Goal: Feedback & Contribution: Leave review/rating

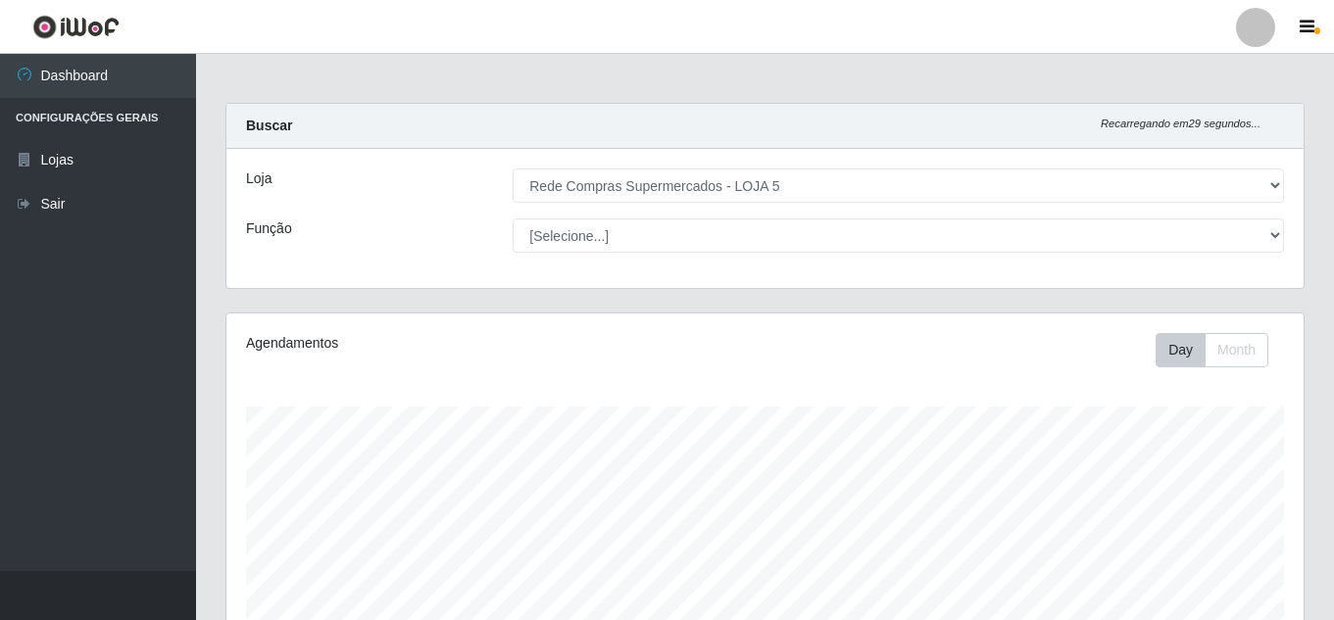
select select "397"
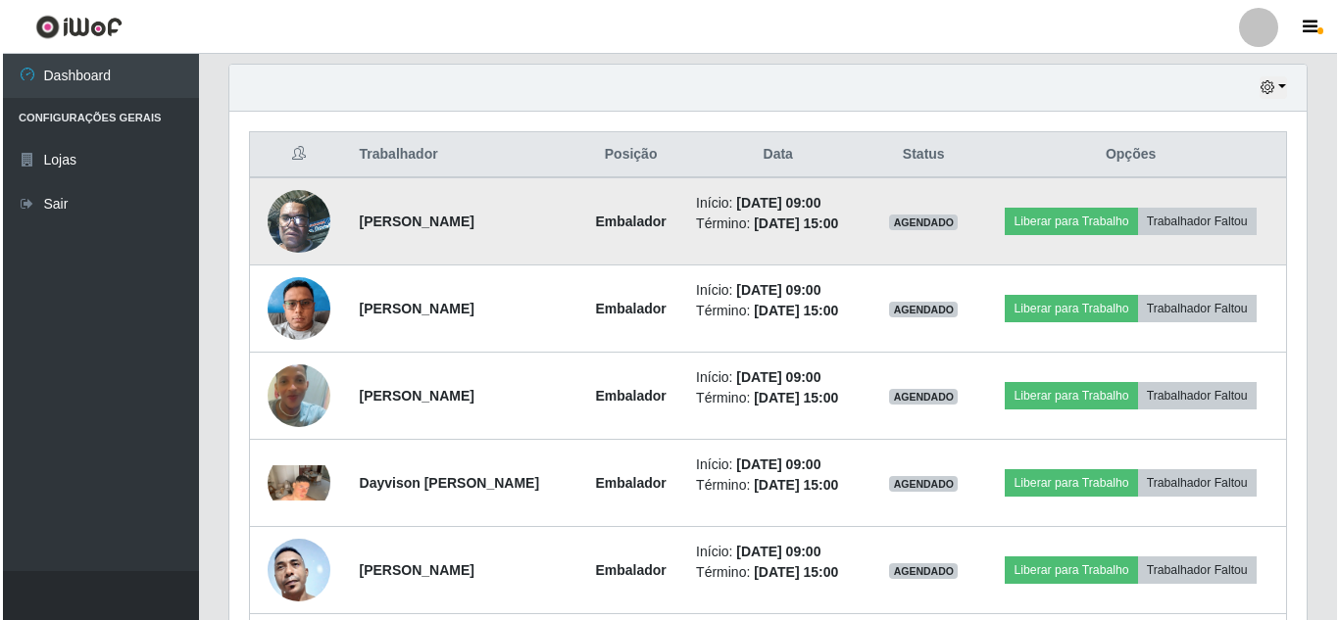
scroll to position [588, 0]
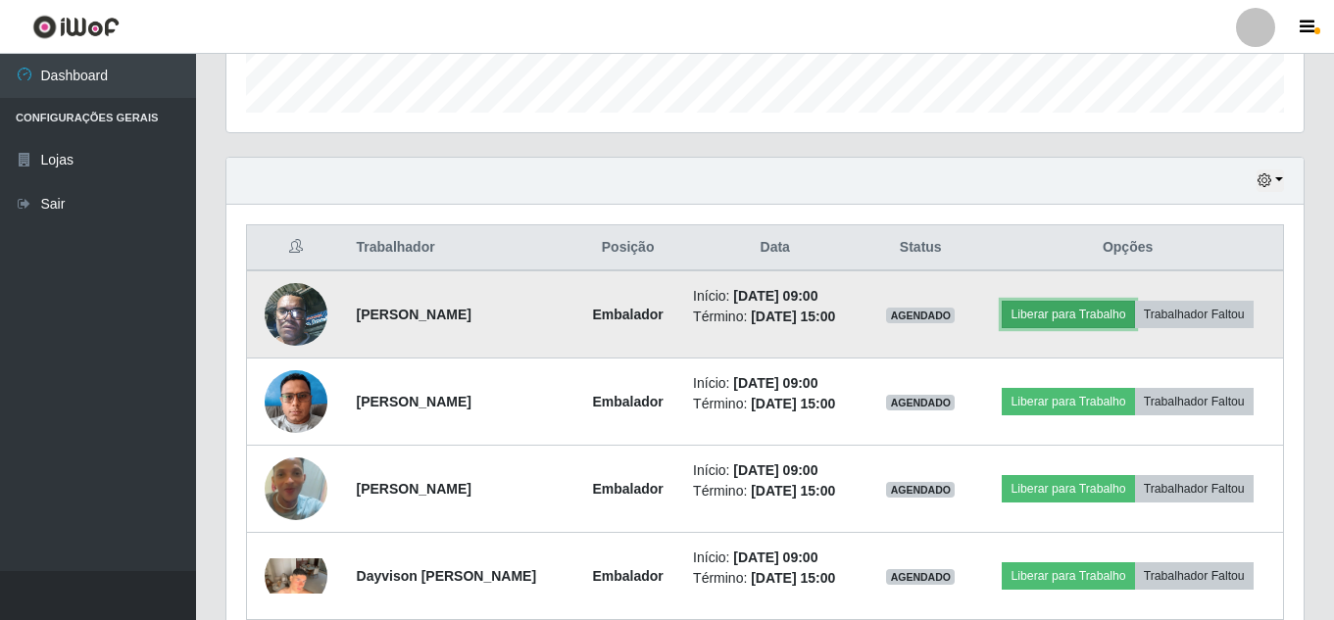
click at [1097, 313] on button "Liberar para Trabalho" at bounding box center [1067, 314] width 132 height 27
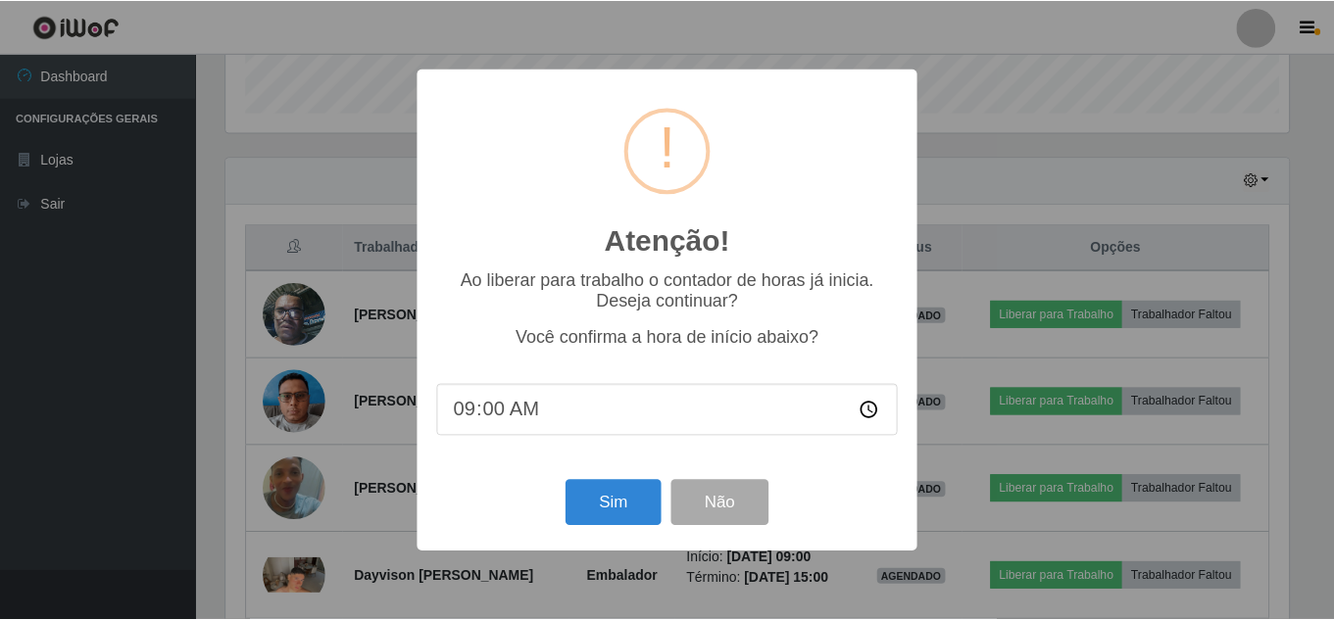
scroll to position [407, 1067]
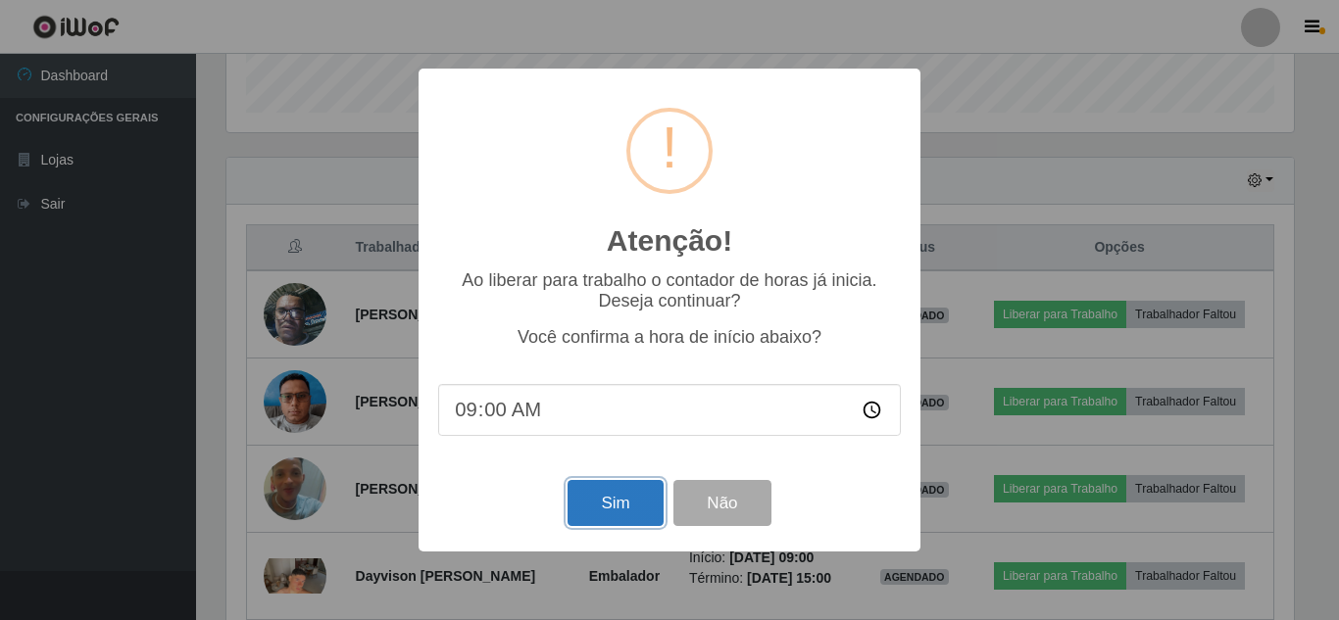
click at [631, 488] on button "Sim" at bounding box center [614, 503] width 95 height 46
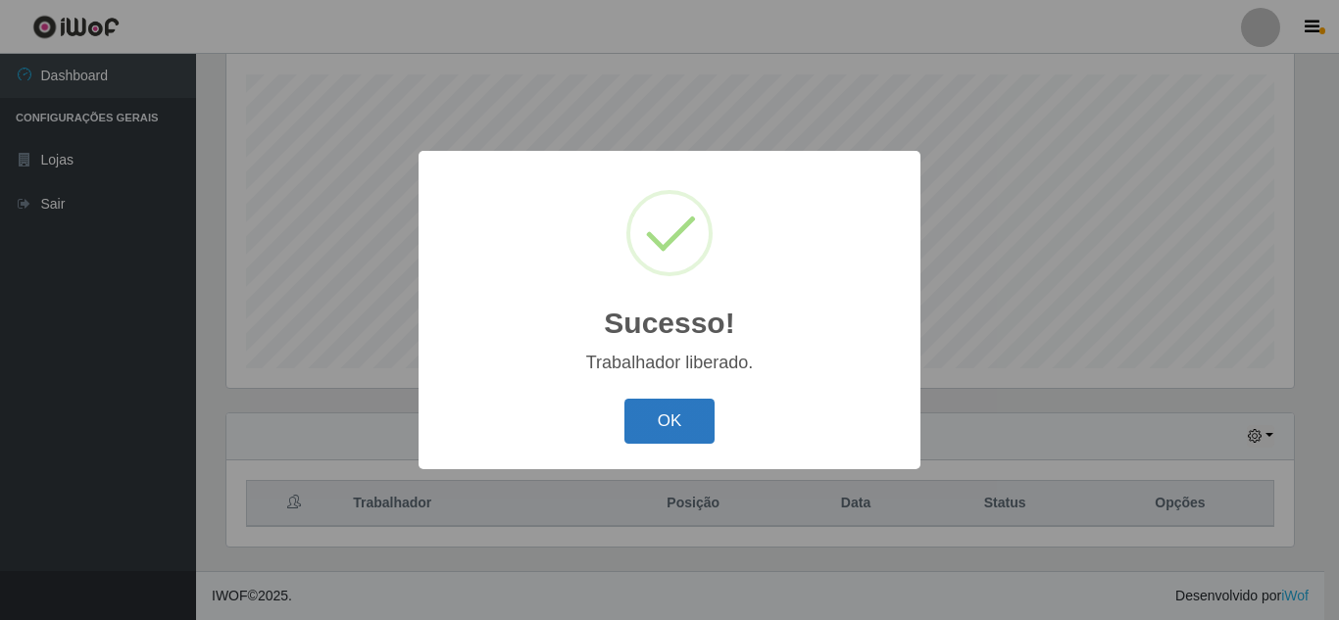
click at [670, 419] on button "OK" at bounding box center [669, 422] width 91 height 46
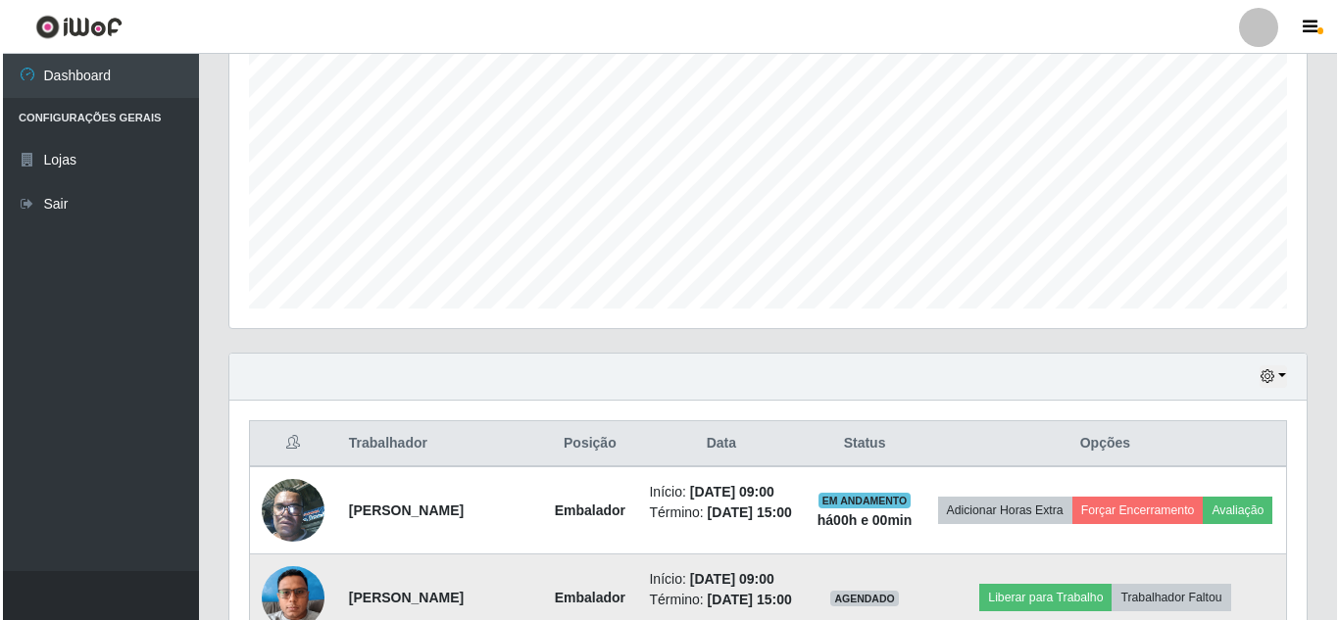
scroll to position [626, 0]
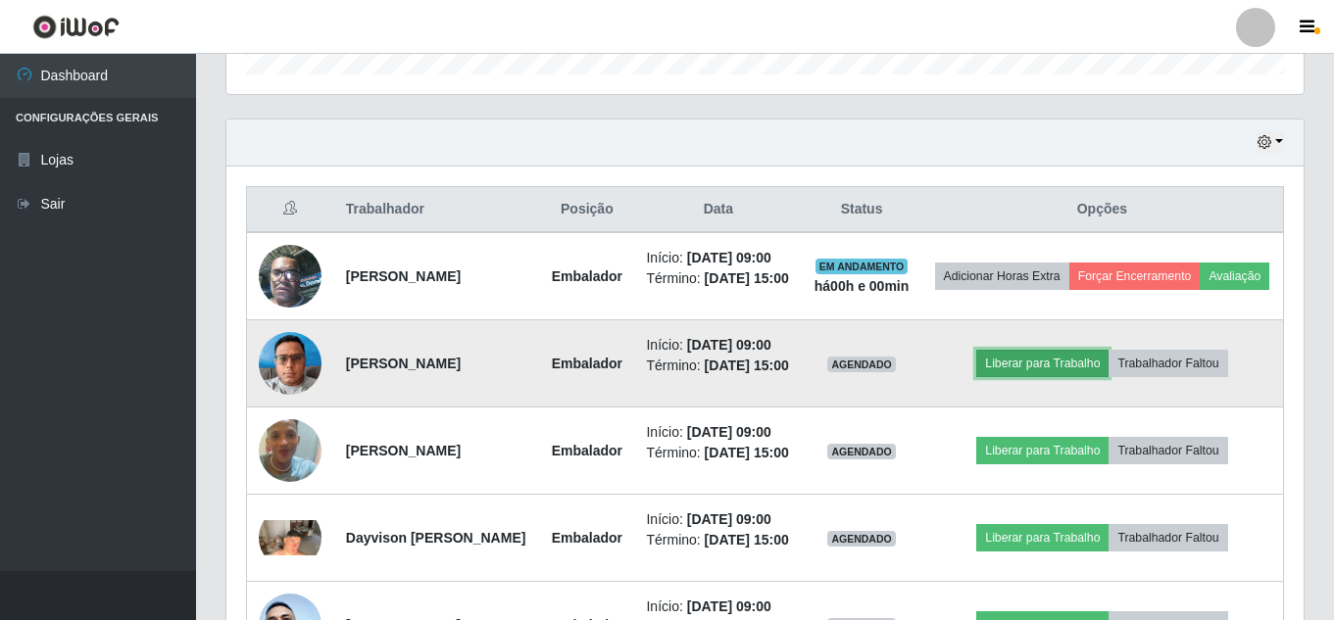
click at [1047, 377] on button "Liberar para Trabalho" at bounding box center [1042, 363] width 132 height 27
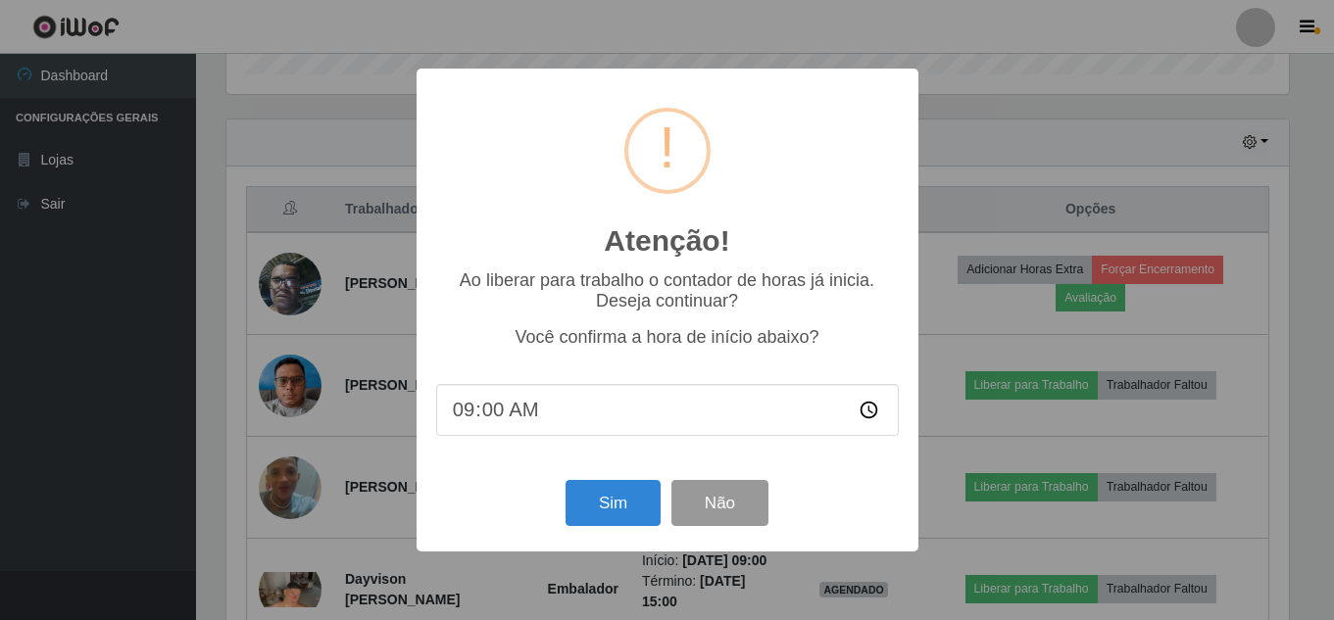
scroll to position [407, 1067]
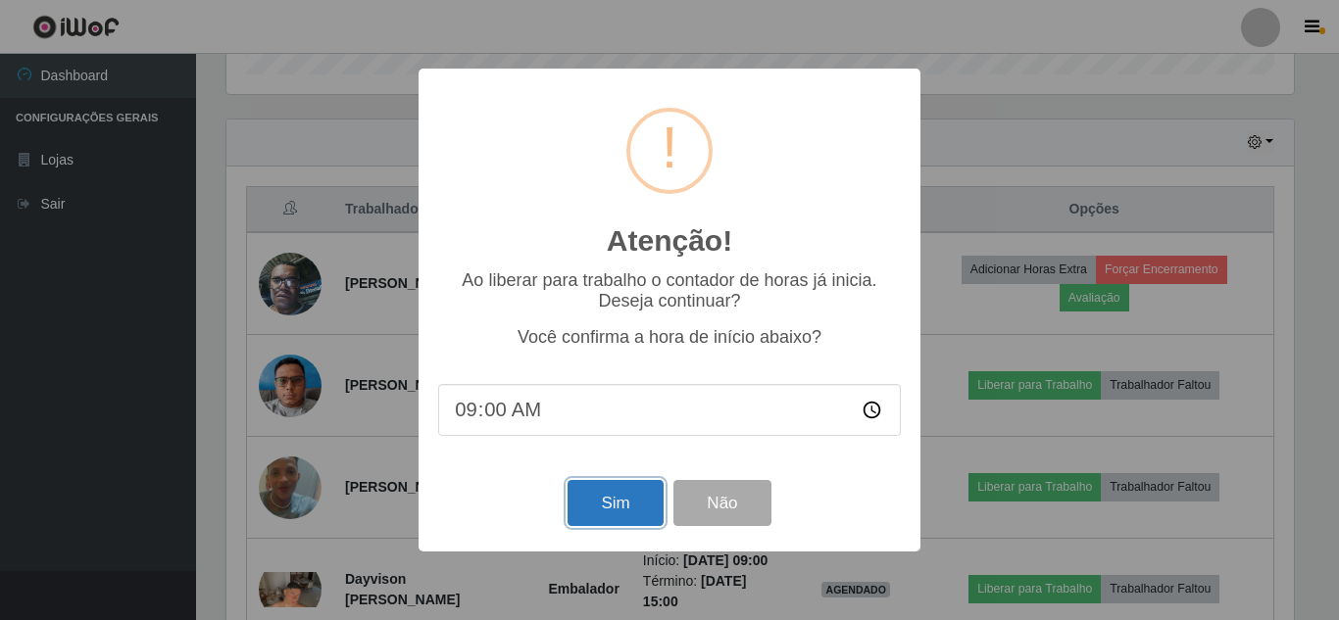
click at [620, 515] on button "Sim" at bounding box center [614, 503] width 95 height 46
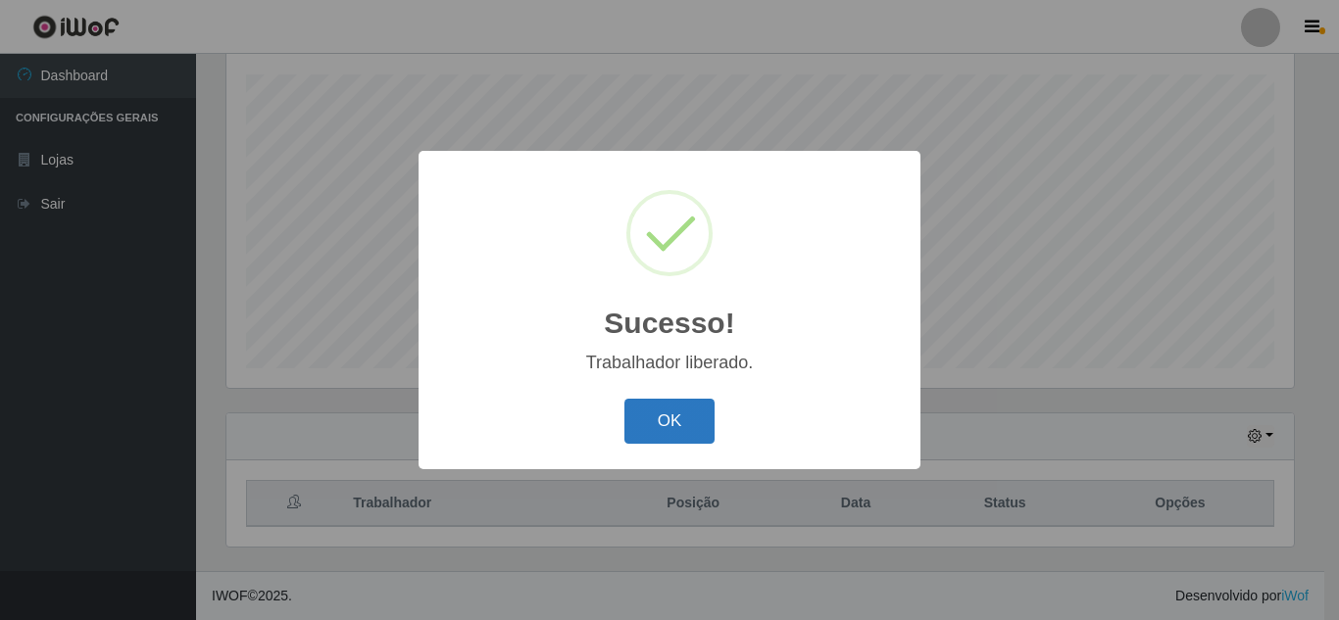
click at [701, 423] on button "OK" at bounding box center [669, 422] width 91 height 46
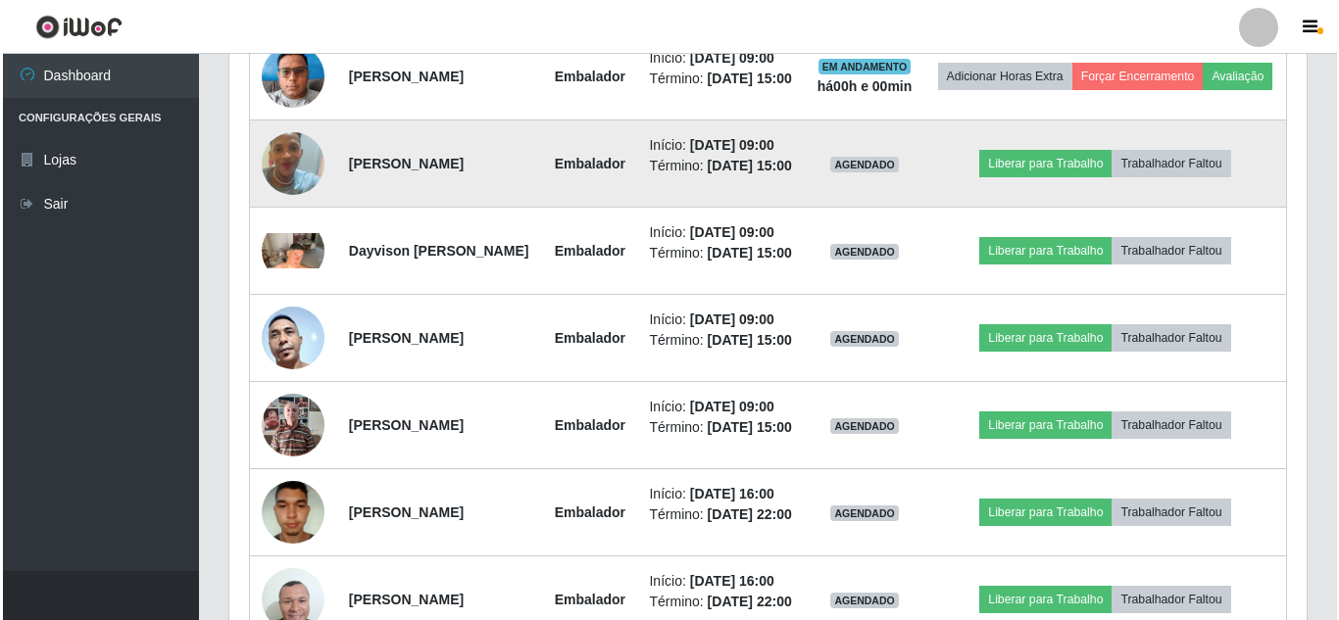
scroll to position [920, 0]
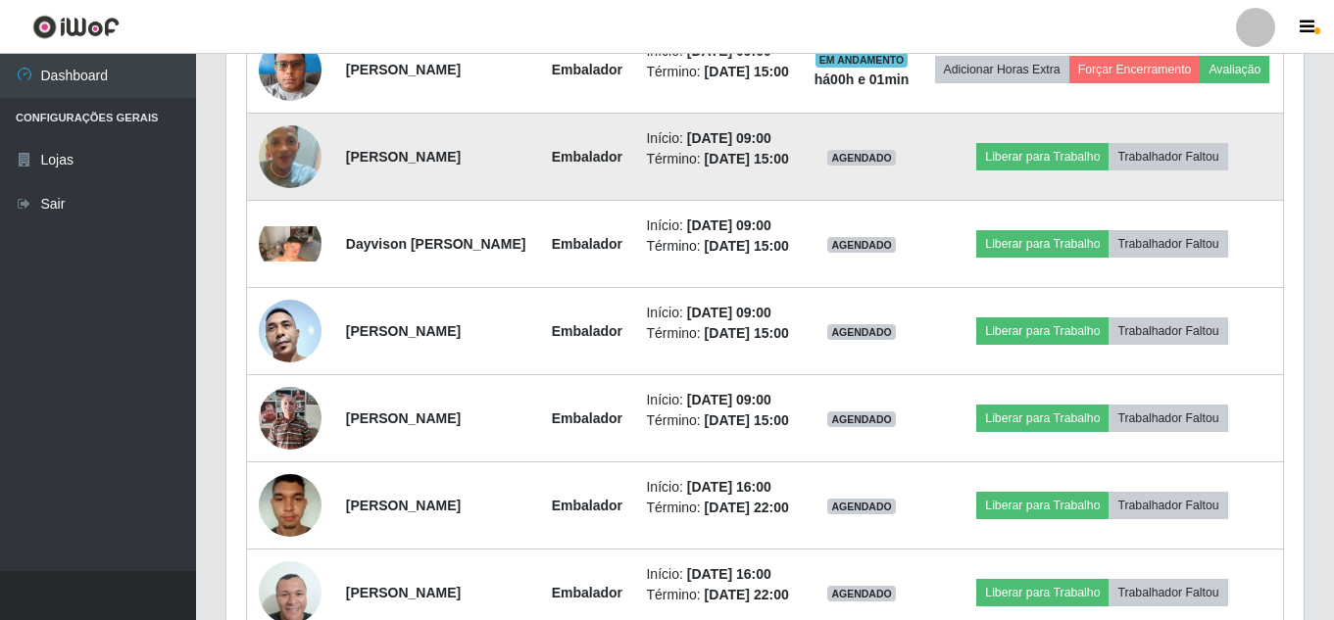
click at [1094, 201] on td "Liberar para Trabalho Trabalhador Faltou" at bounding box center [1102, 157] width 363 height 87
click at [1086, 171] on button "Liberar para Trabalho" at bounding box center [1042, 156] width 132 height 27
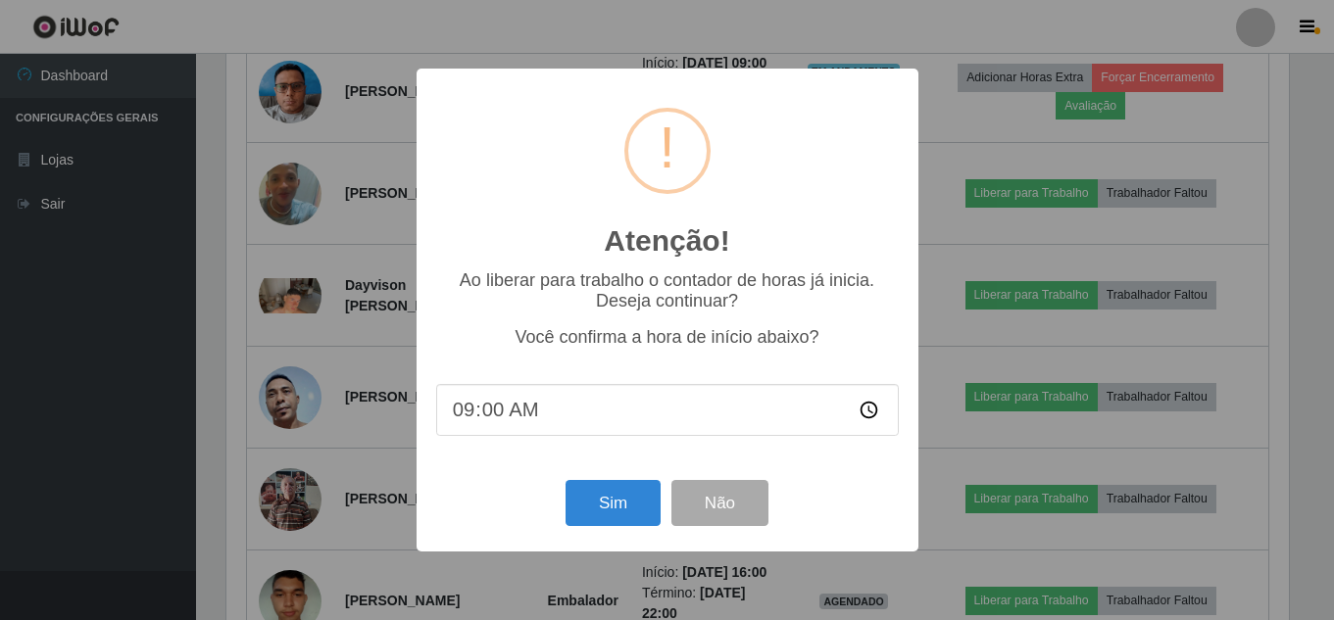
scroll to position [407, 1067]
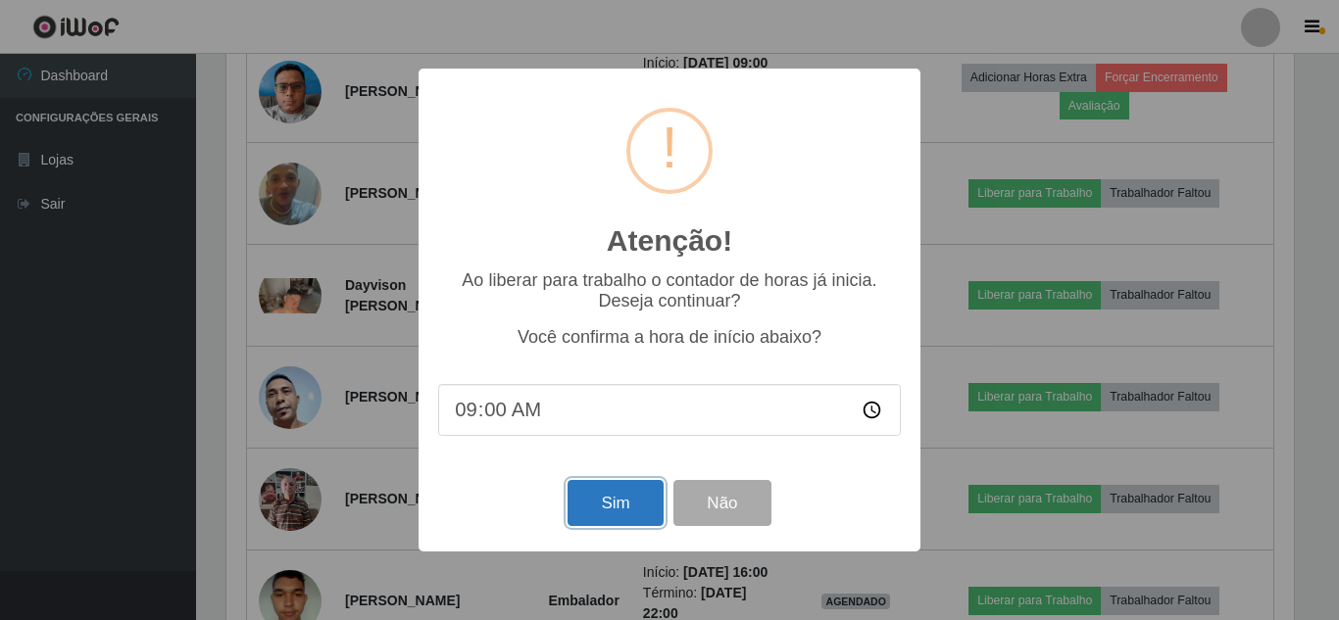
click at [606, 495] on button "Sim" at bounding box center [614, 503] width 95 height 46
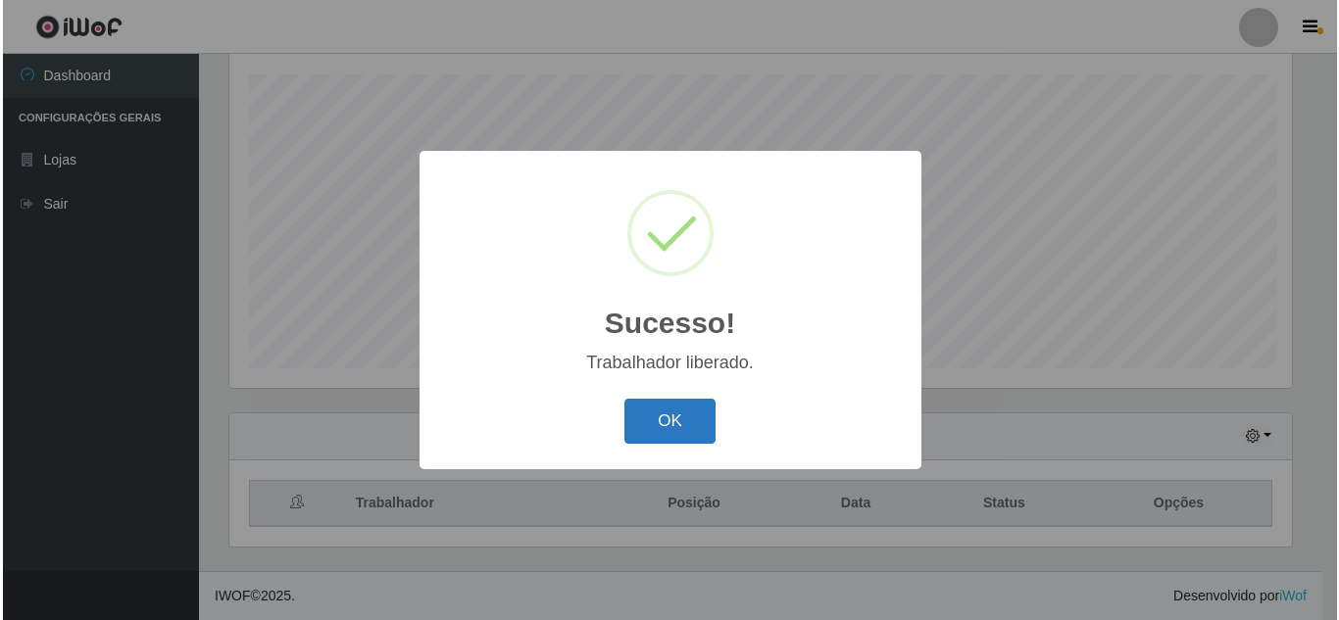
scroll to position [0, 0]
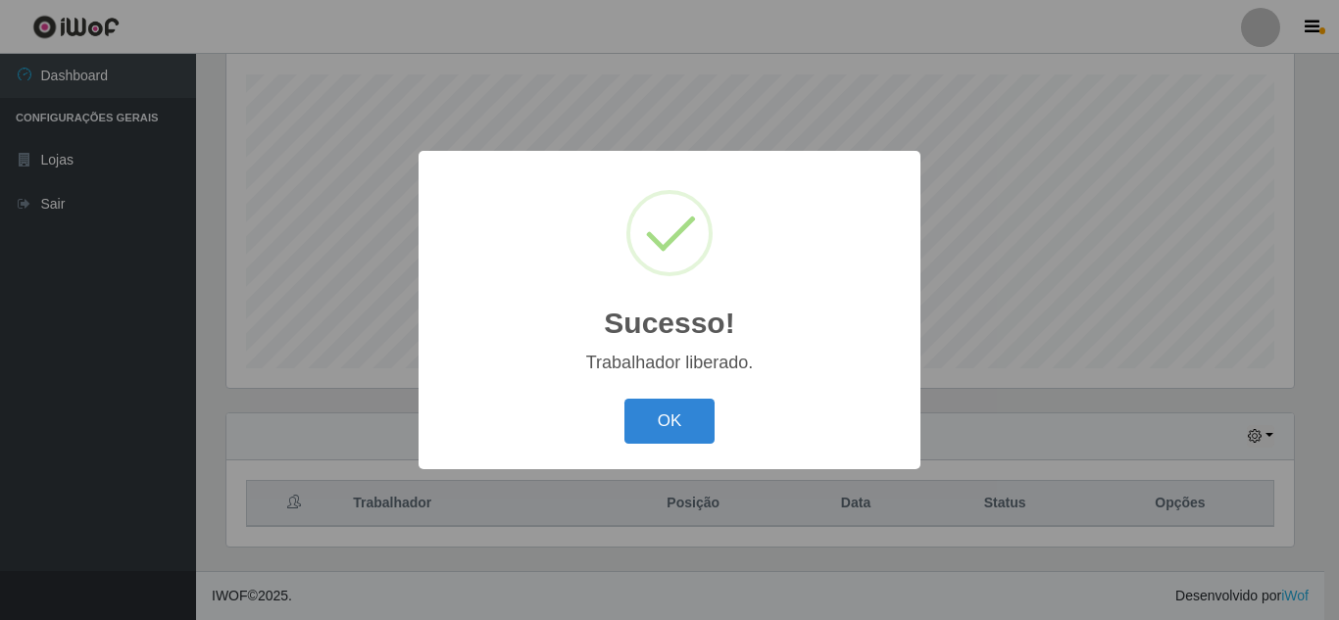
drag, startPoint x: 661, startPoint y: 415, endPoint x: 874, endPoint y: 433, distance: 213.4
click at [661, 414] on button "OK" at bounding box center [669, 422] width 91 height 46
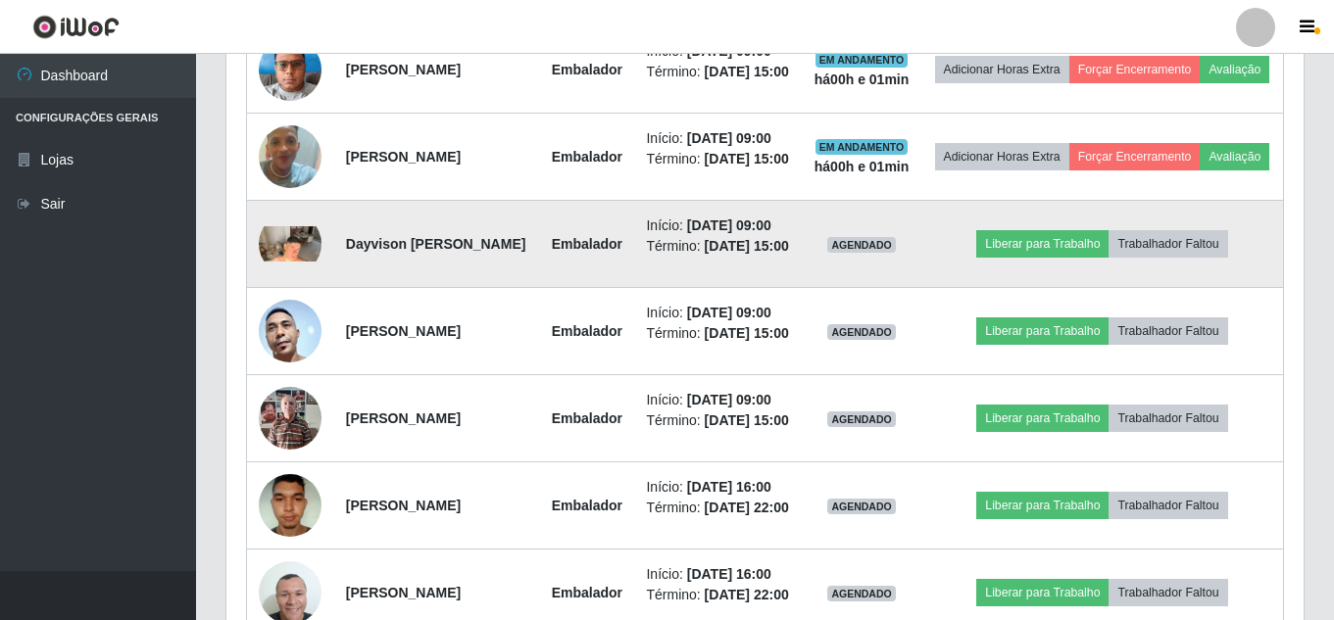
click at [292, 262] on img at bounding box center [290, 243] width 63 height 35
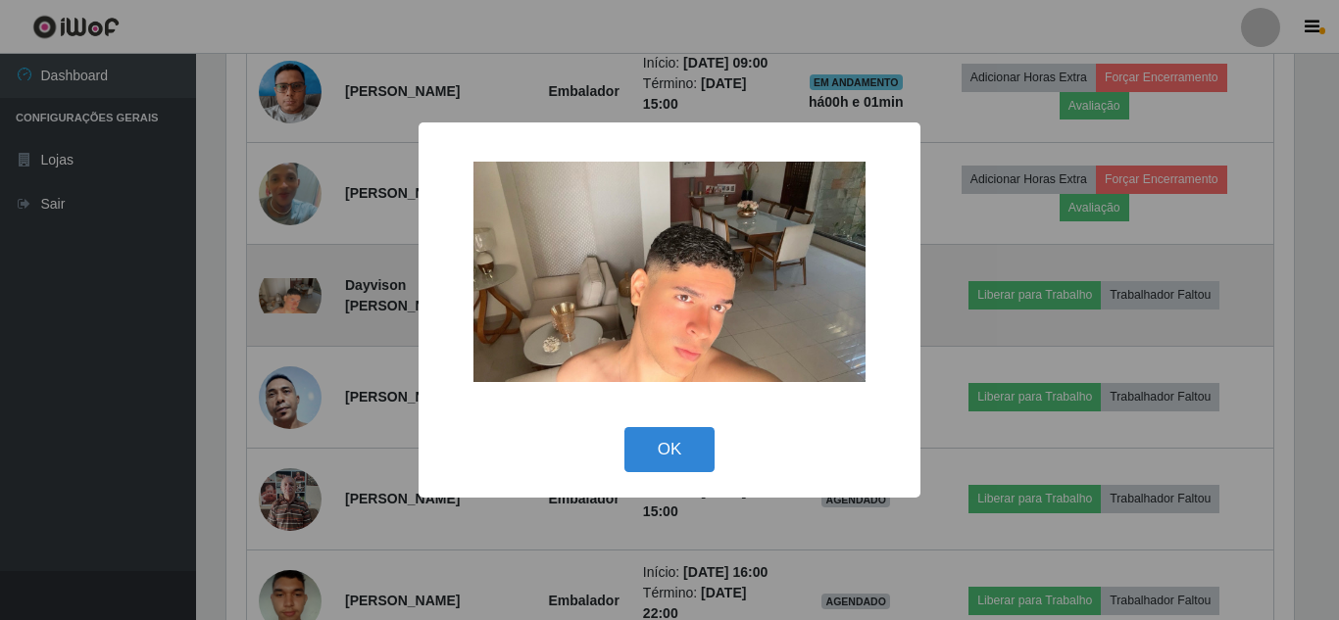
click at [292, 363] on div "× OK Cancel" at bounding box center [669, 310] width 1339 height 620
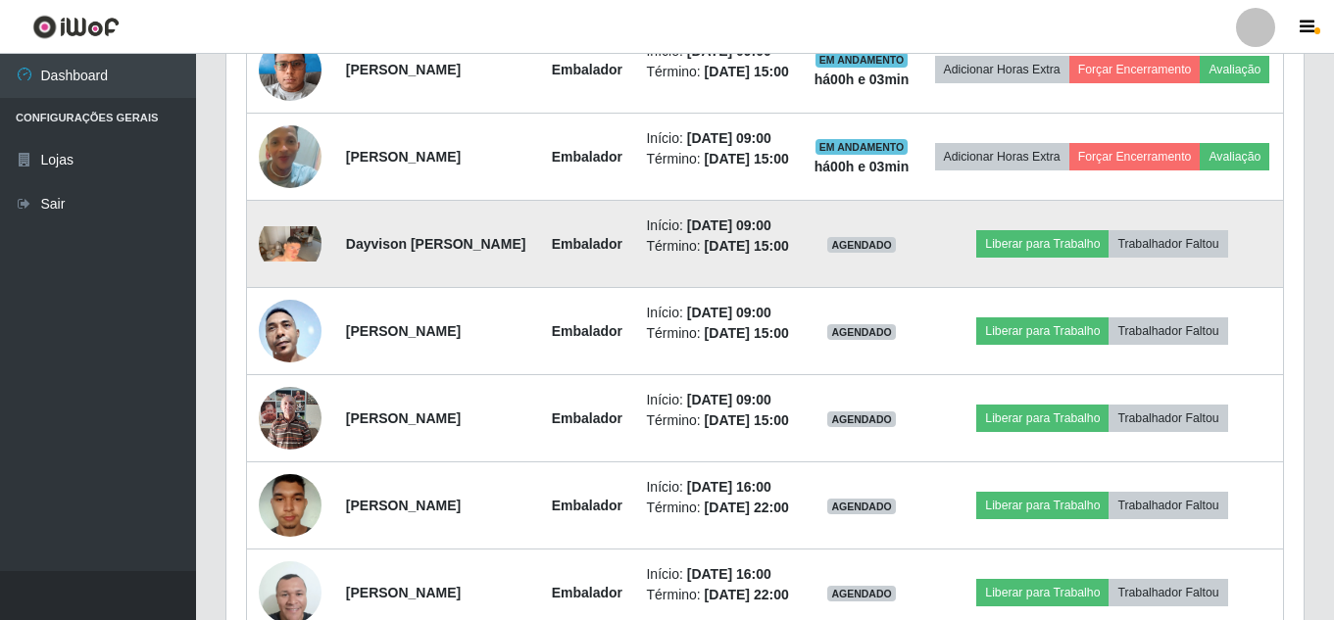
click at [1084, 288] on td "Liberar para Trabalho Trabalhador Faltou" at bounding box center [1102, 244] width 363 height 87
click at [1029, 258] on button "Liberar para Trabalho" at bounding box center [1042, 243] width 132 height 27
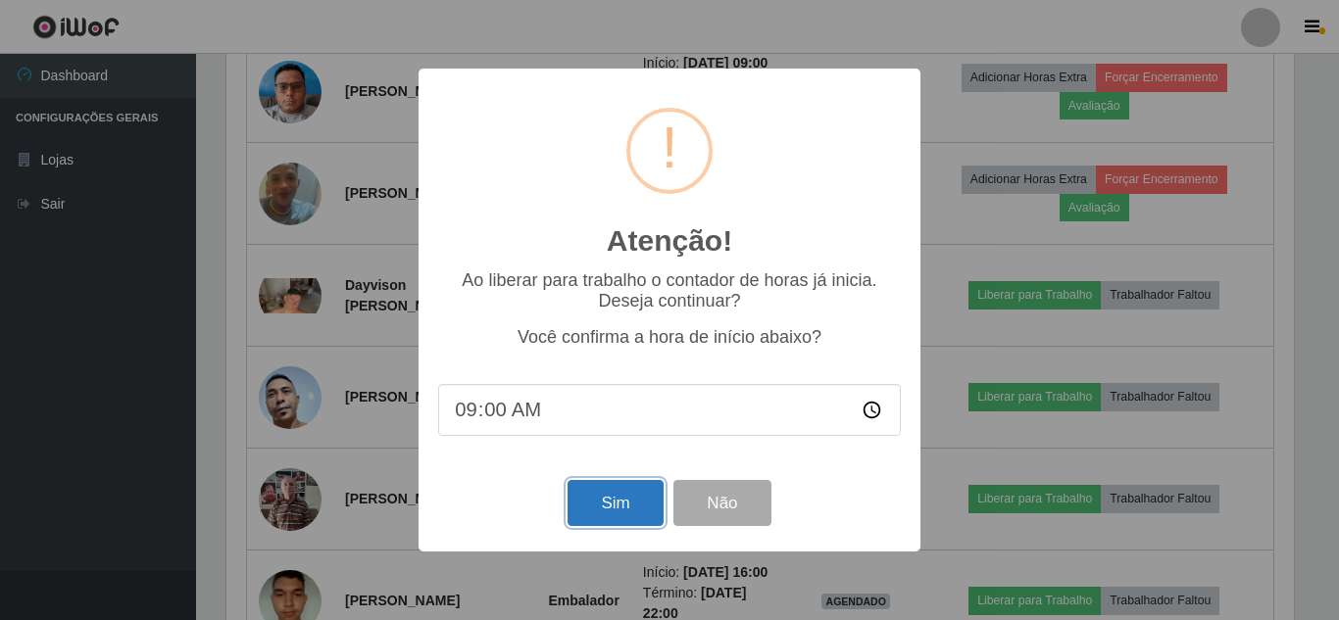
click at [614, 507] on button "Sim" at bounding box center [614, 503] width 95 height 46
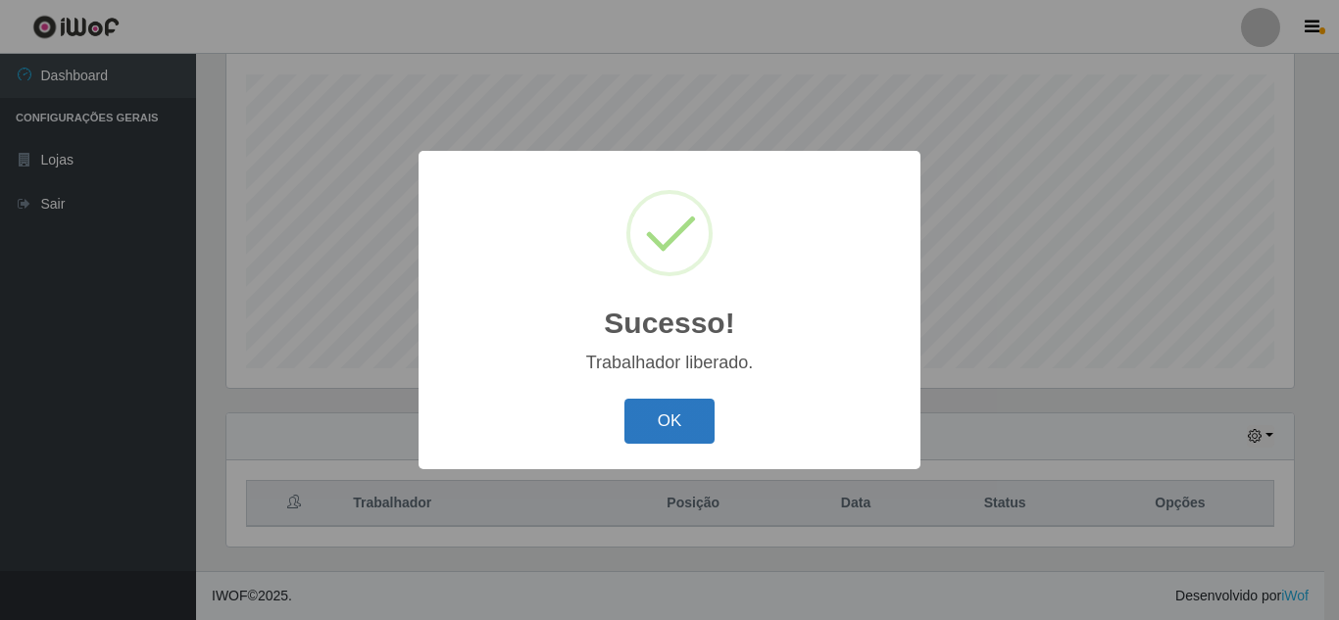
click at [678, 411] on button "OK" at bounding box center [669, 422] width 91 height 46
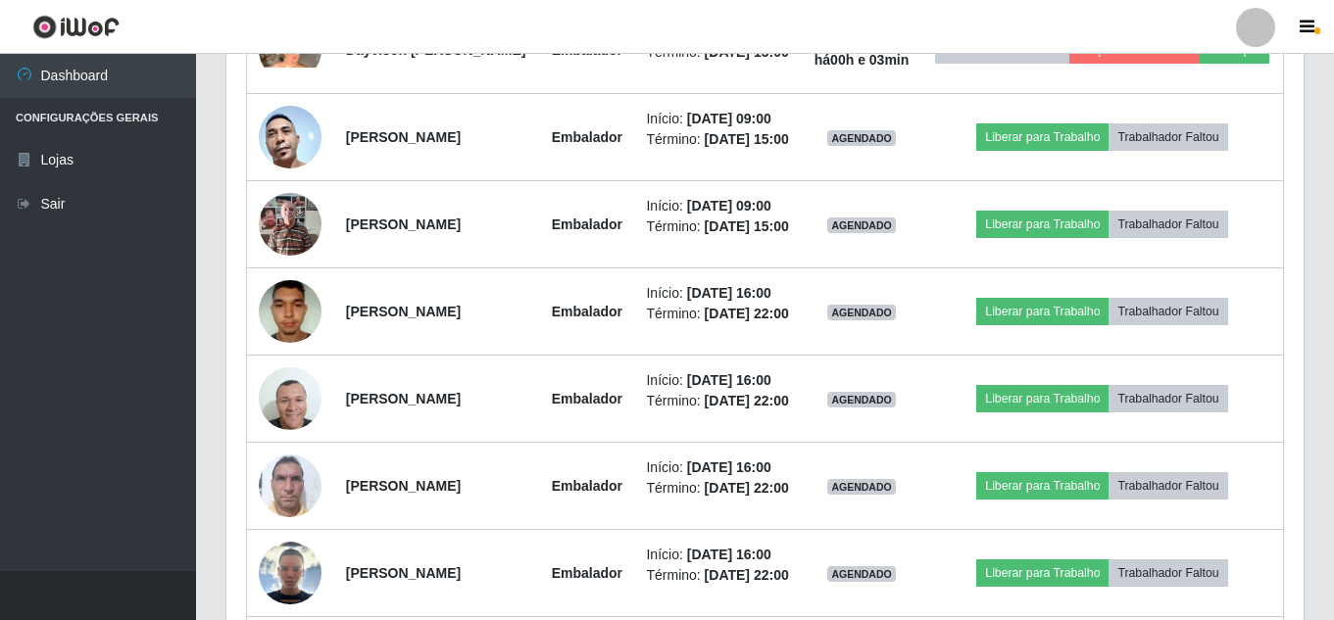
scroll to position [1116, 0]
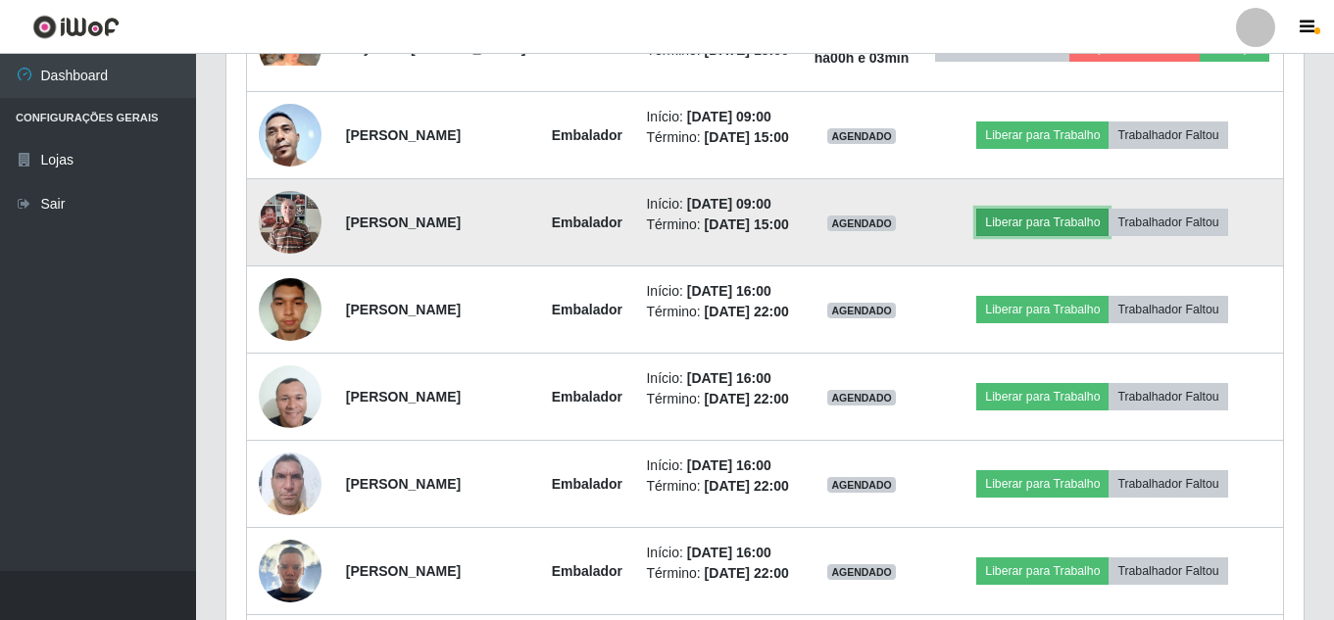
click at [1056, 236] on button "Liberar para Trabalho" at bounding box center [1042, 222] width 132 height 27
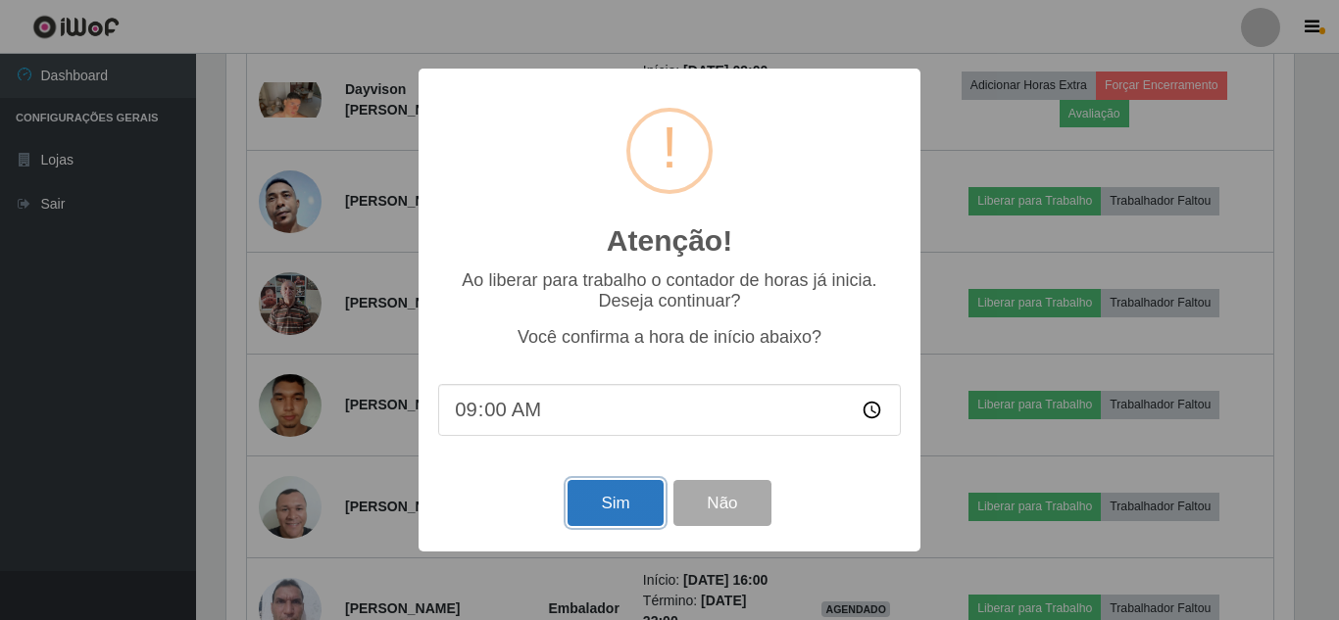
click at [624, 507] on button "Sim" at bounding box center [614, 503] width 95 height 46
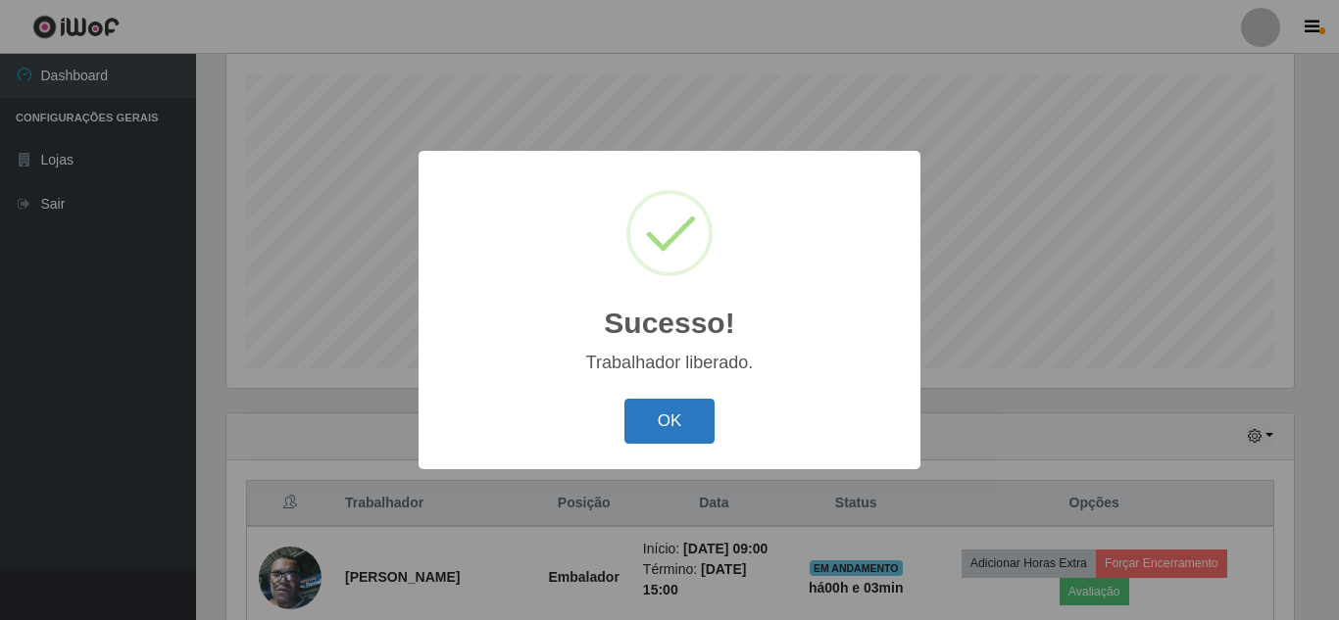
click at [675, 431] on button "OK" at bounding box center [669, 422] width 91 height 46
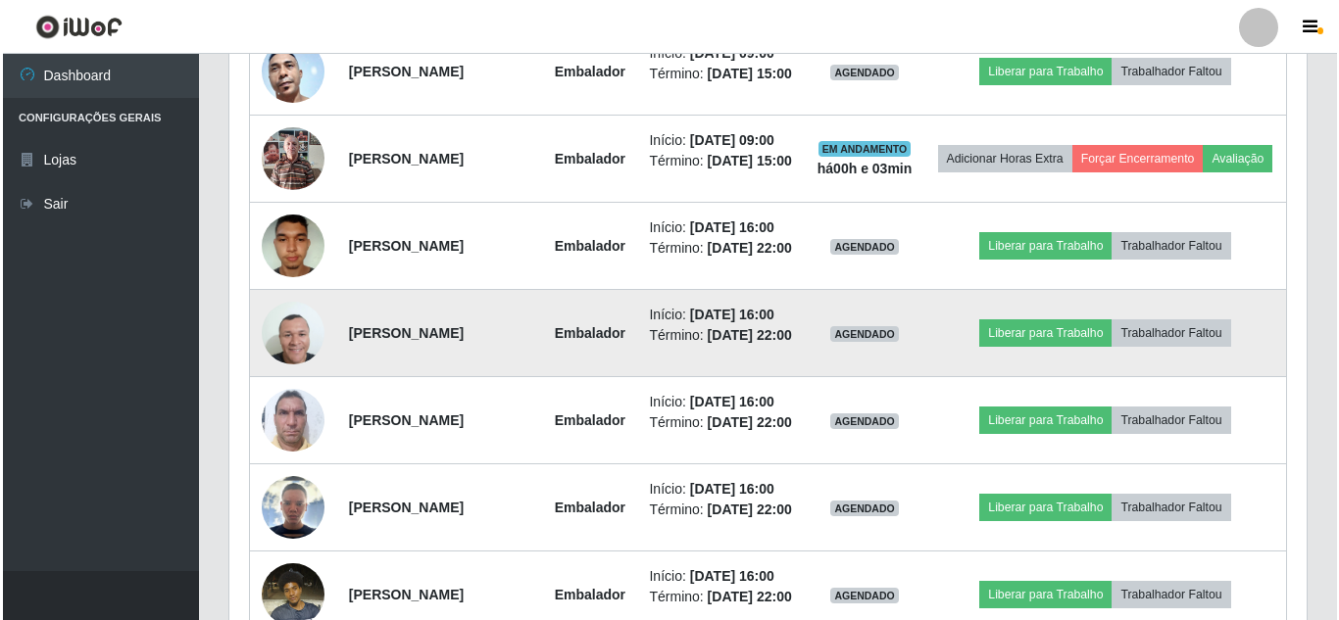
scroll to position [1214, 0]
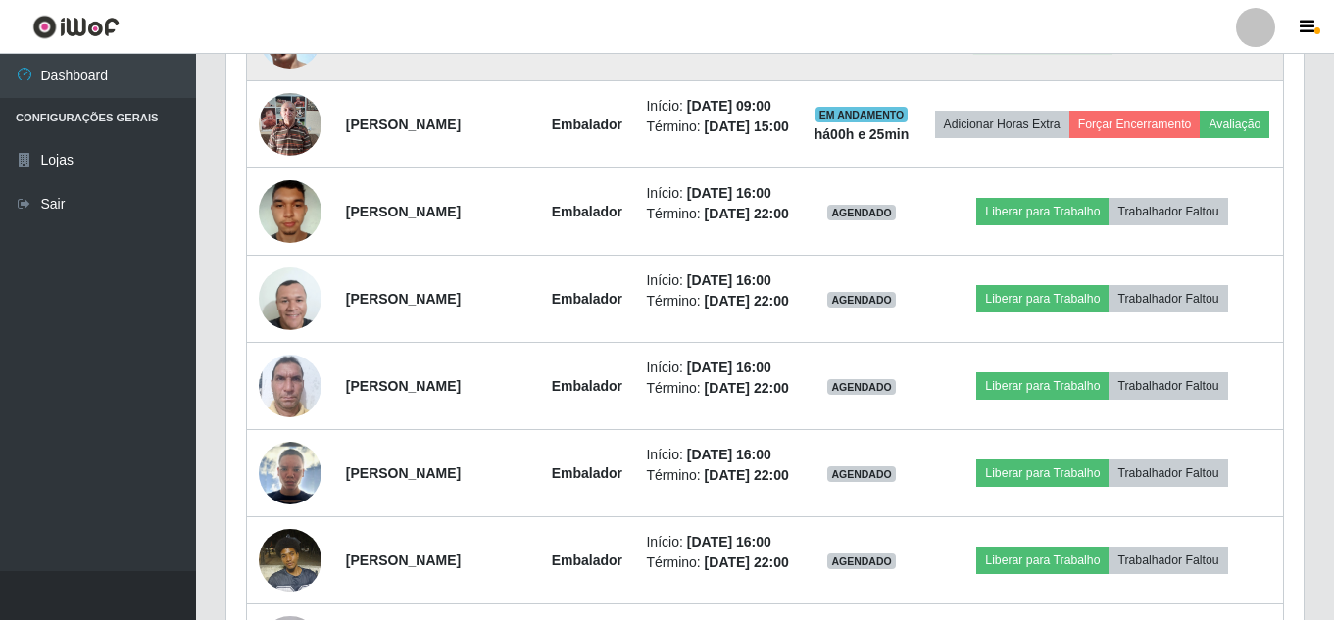
click at [1041, 51] on button "Liberar para Trabalho" at bounding box center [1042, 37] width 132 height 27
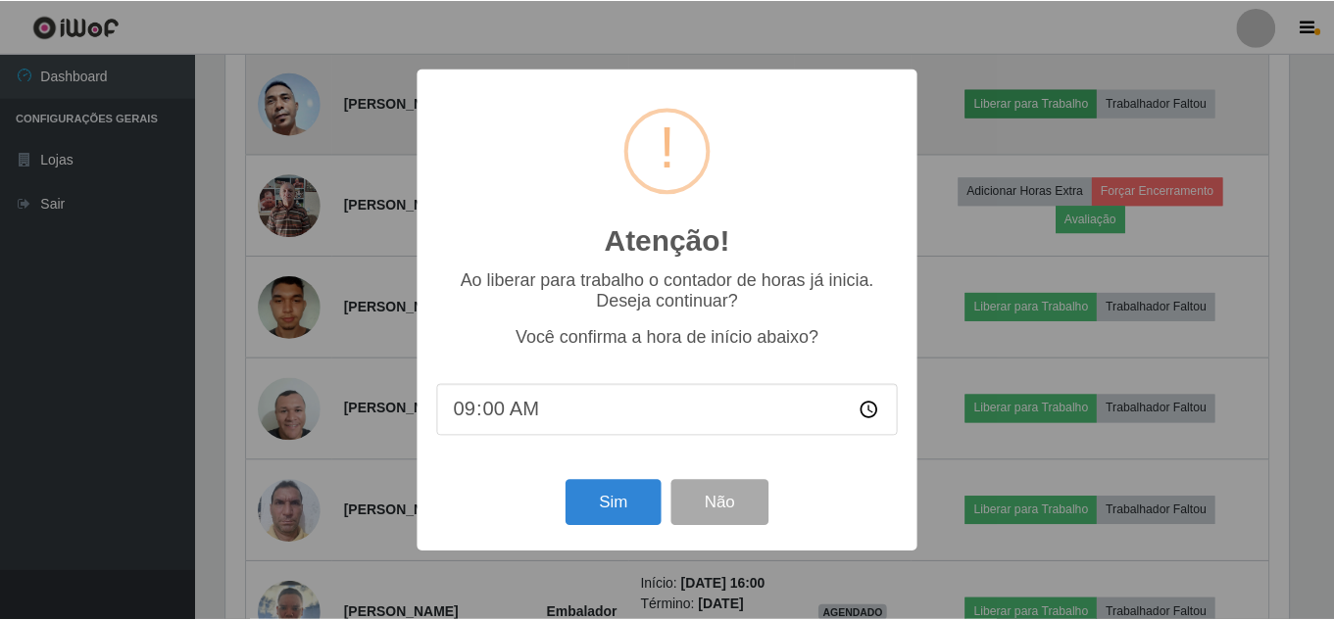
scroll to position [407, 1067]
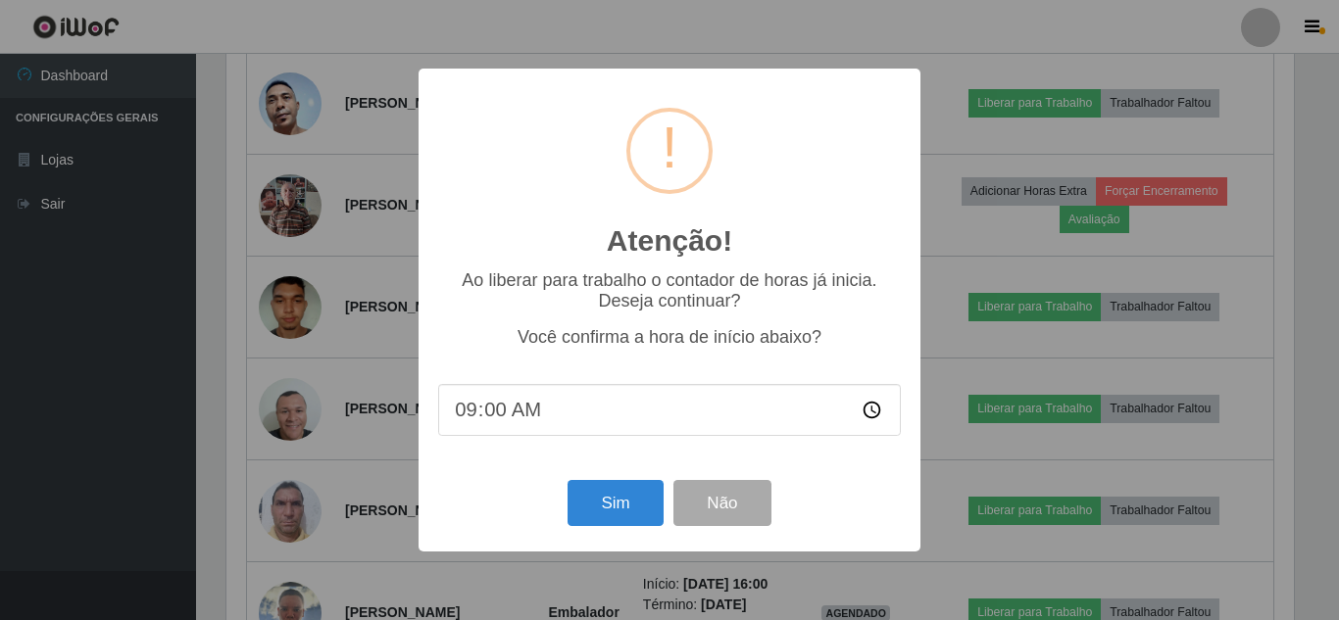
click at [966, 135] on div "Atenção! × Ao liberar para trabalho o contador de horas já inicia. Deseja conti…" at bounding box center [669, 310] width 1339 height 620
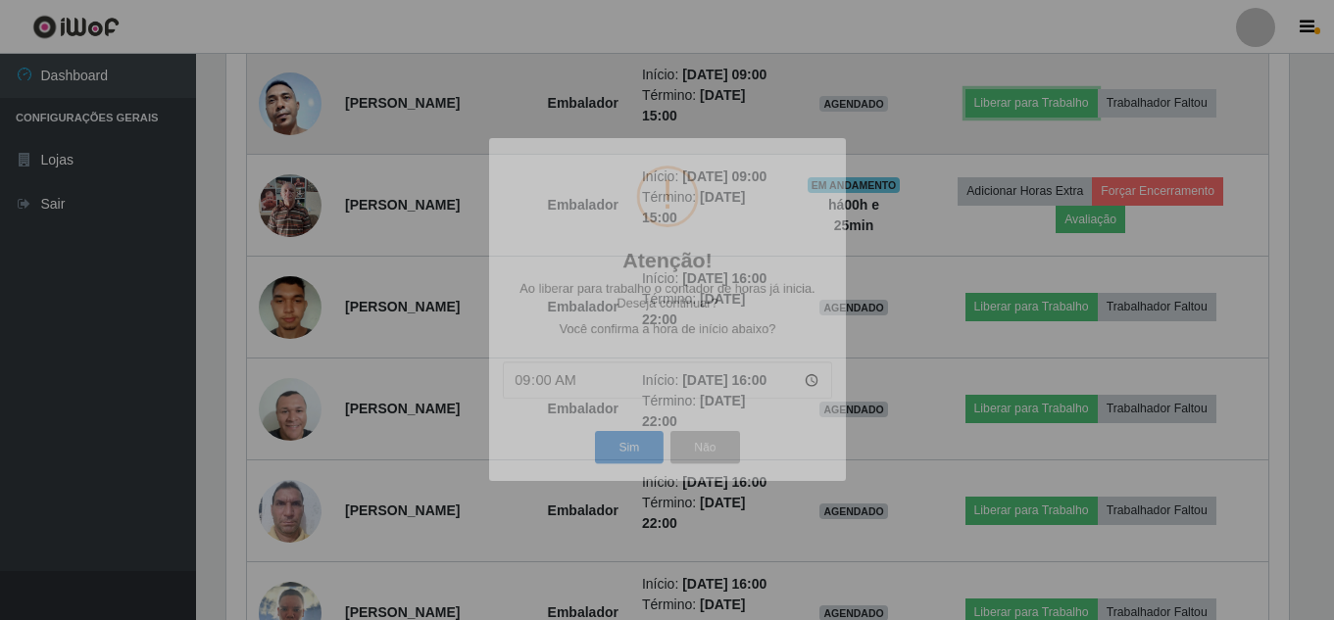
scroll to position [407, 1077]
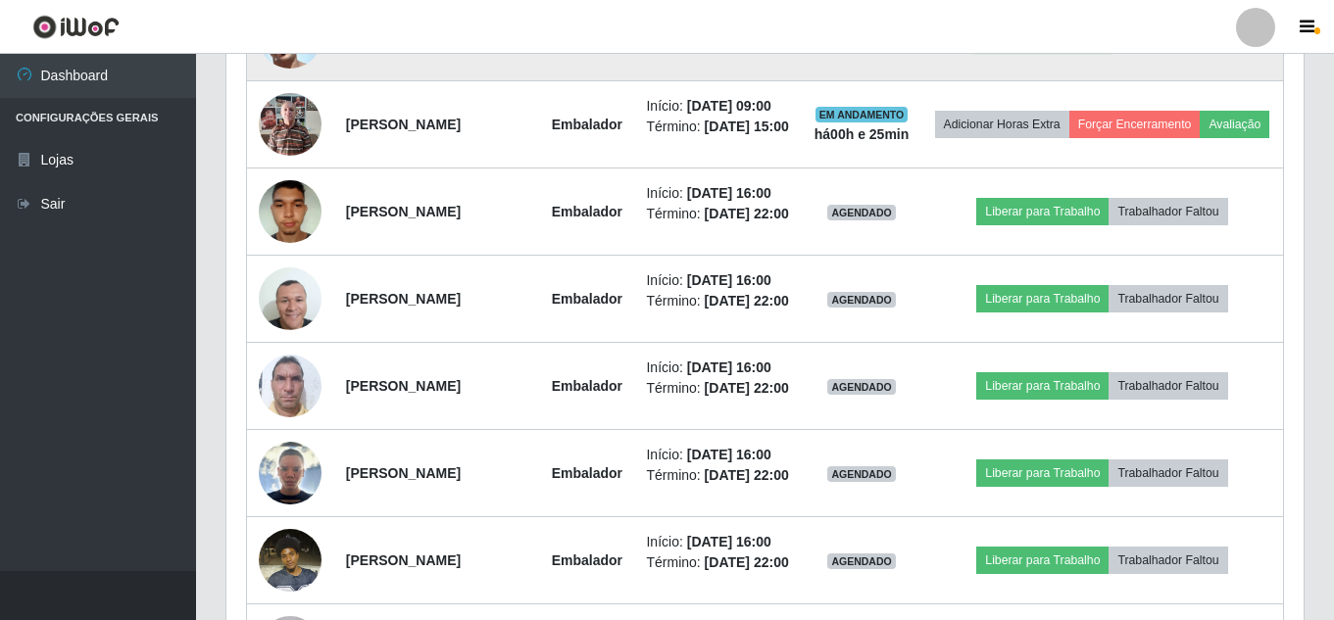
click at [1017, 51] on button "Liberar para Trabalho" at bounding box center [1042, 37] width 132 height 27
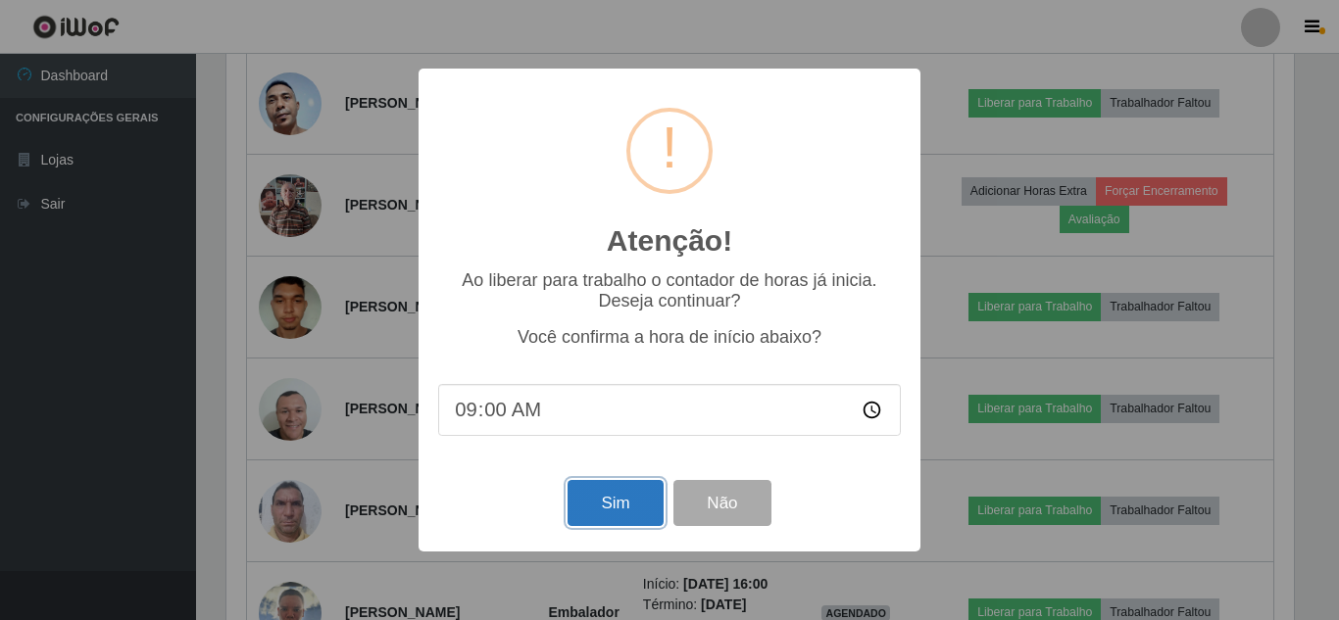
click at [597, 512] on button "Sim" at bounding box center [614, 503] width 95 height 46
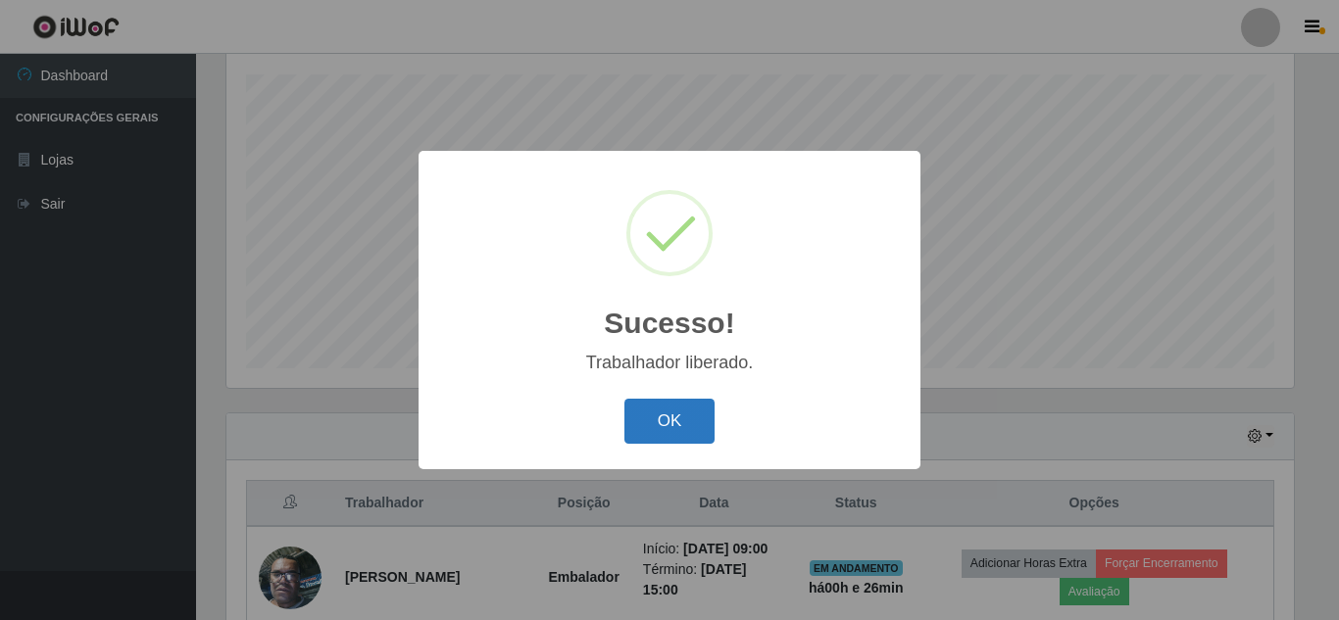
click at [672, 404] on button "OK" at bounding box center [669, 422] width 91 height 46
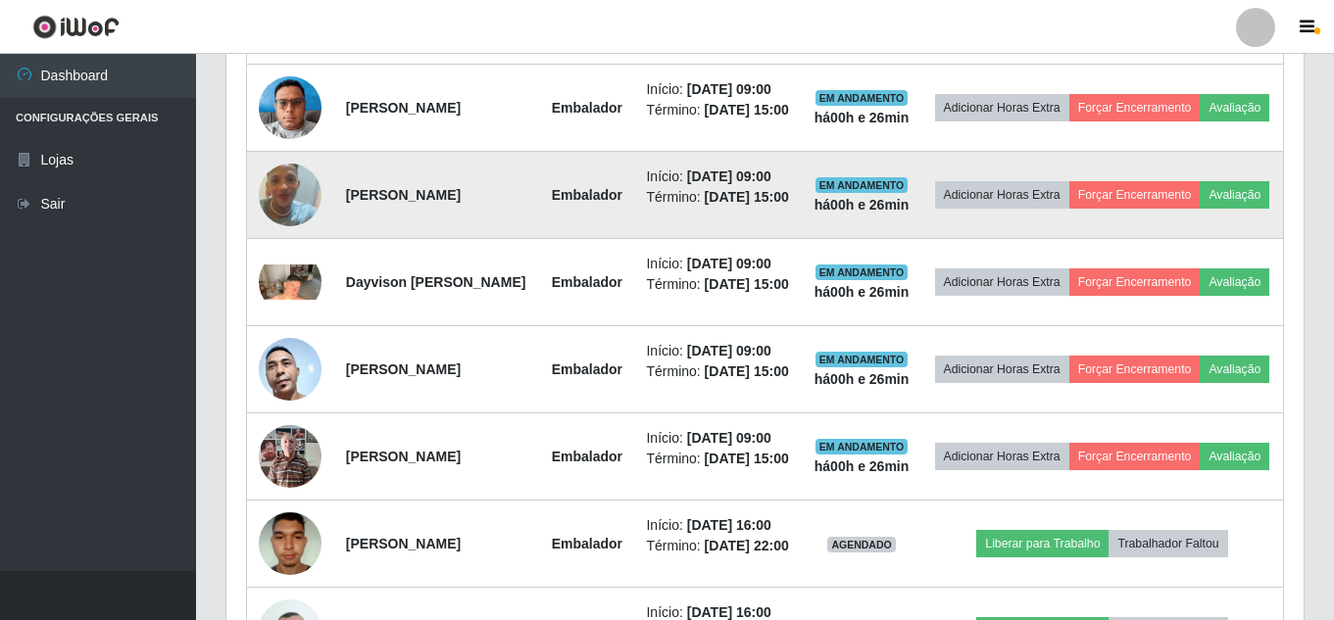
scroll to position [1018, 0]
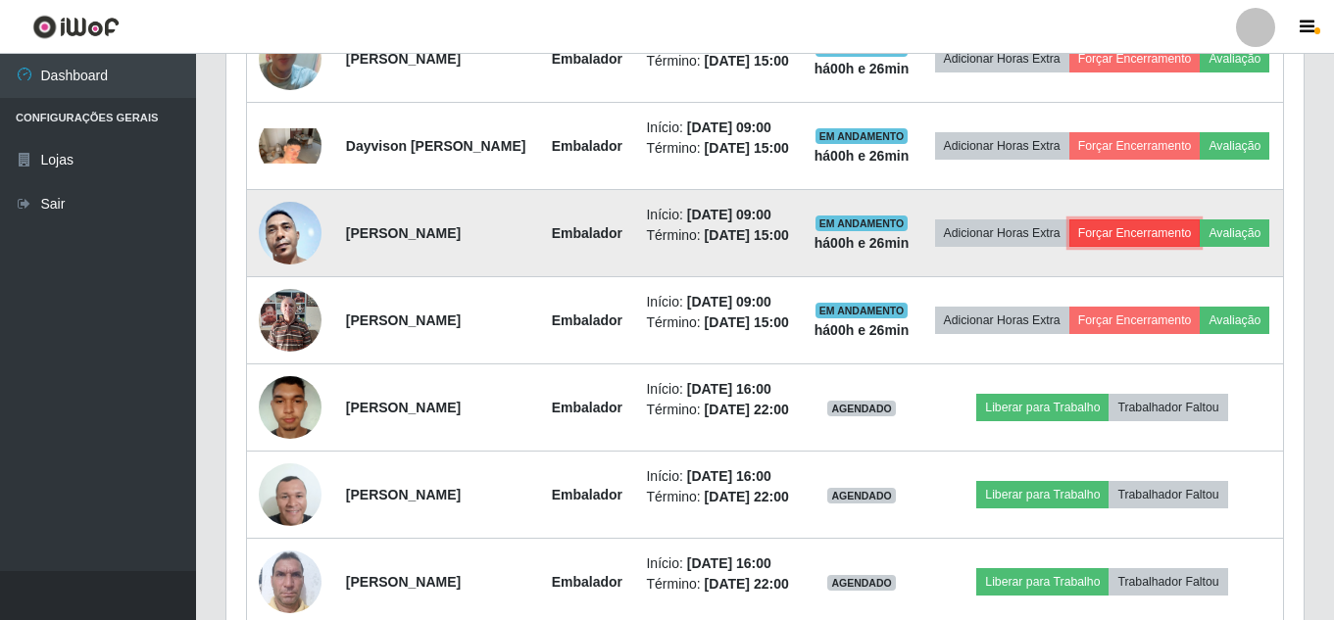
click at [1160, 247] on button "Forçar Encerramento" at bounding box center [1134, 232] width 131 height 27
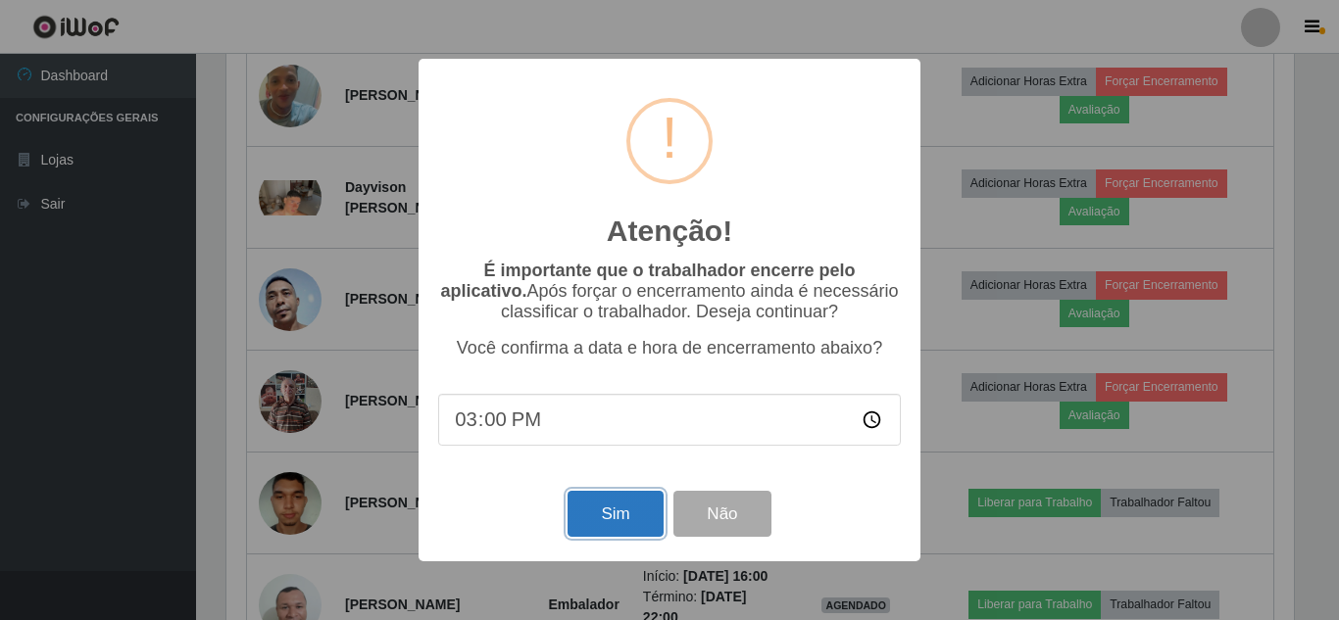
click at [626, 516] on button "Sim" at bounding box center [614, 514] width 95 height 46
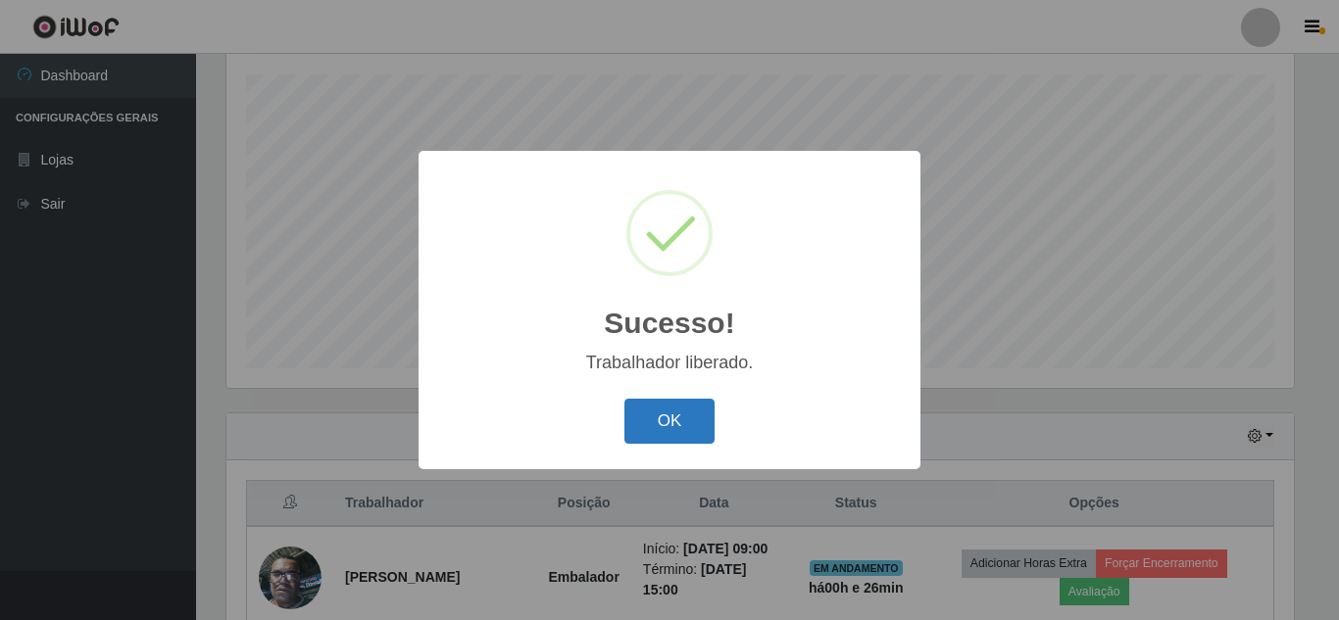
click at [682, 406] on button "OK" at bounding box center [669, 422] width 91 height 46
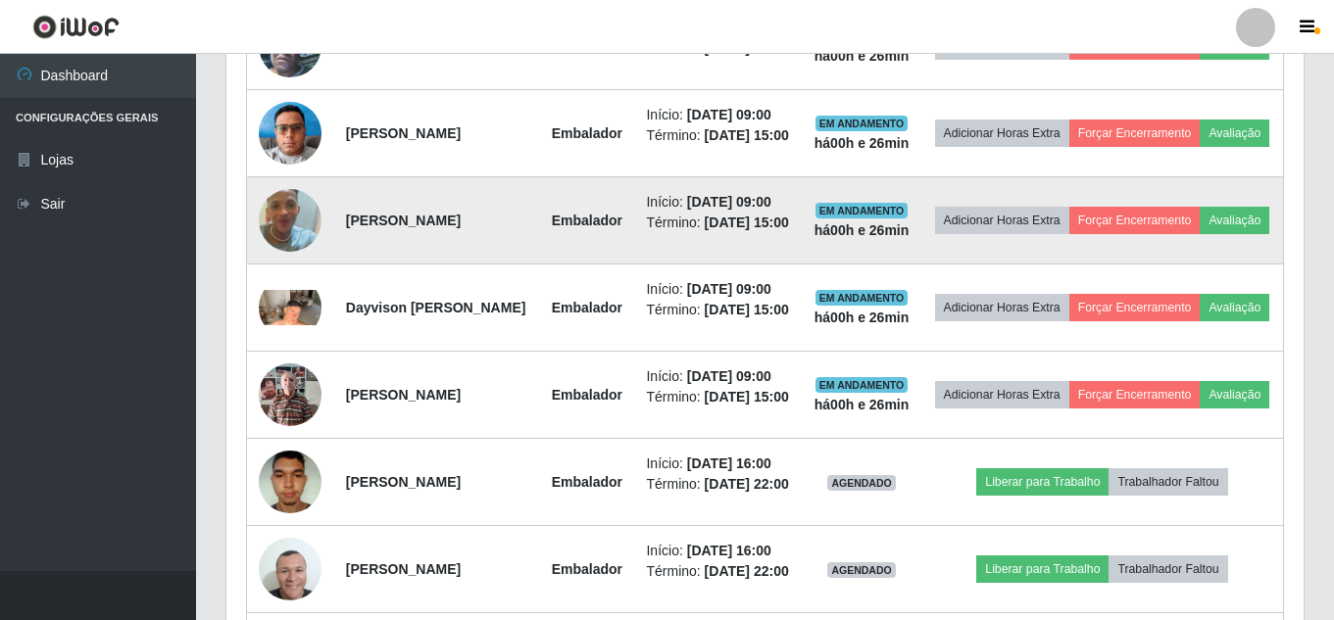
scroll to position [822, 0]
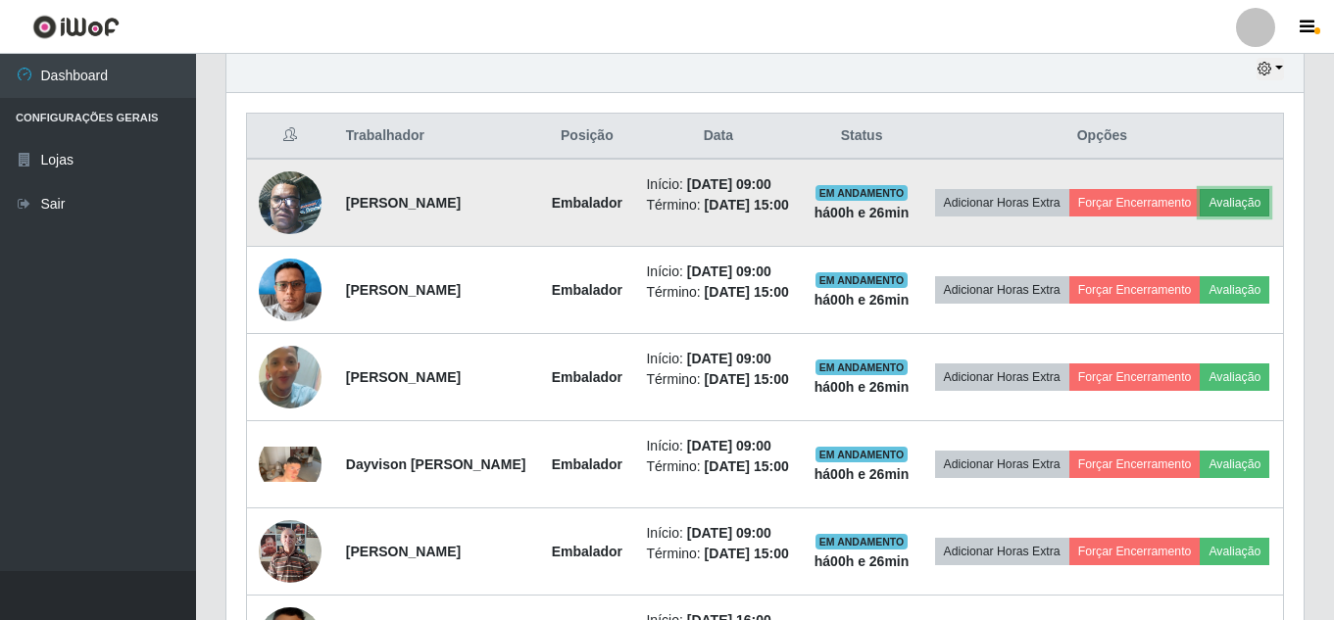
click at [1199, 217] on button "Avaliação" at bounding box center [1234, 202] width 70 height 27
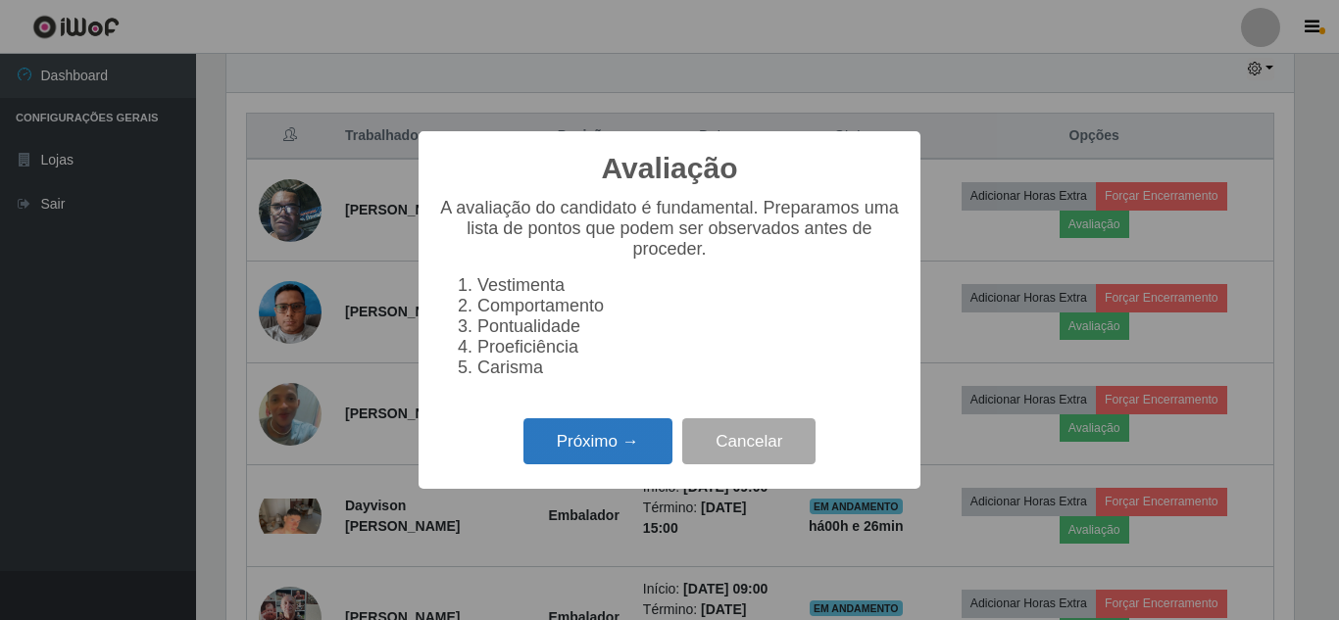
click at [606, 449] on button "Próximo →" at bounding box center [597, 441] width 149 height 46
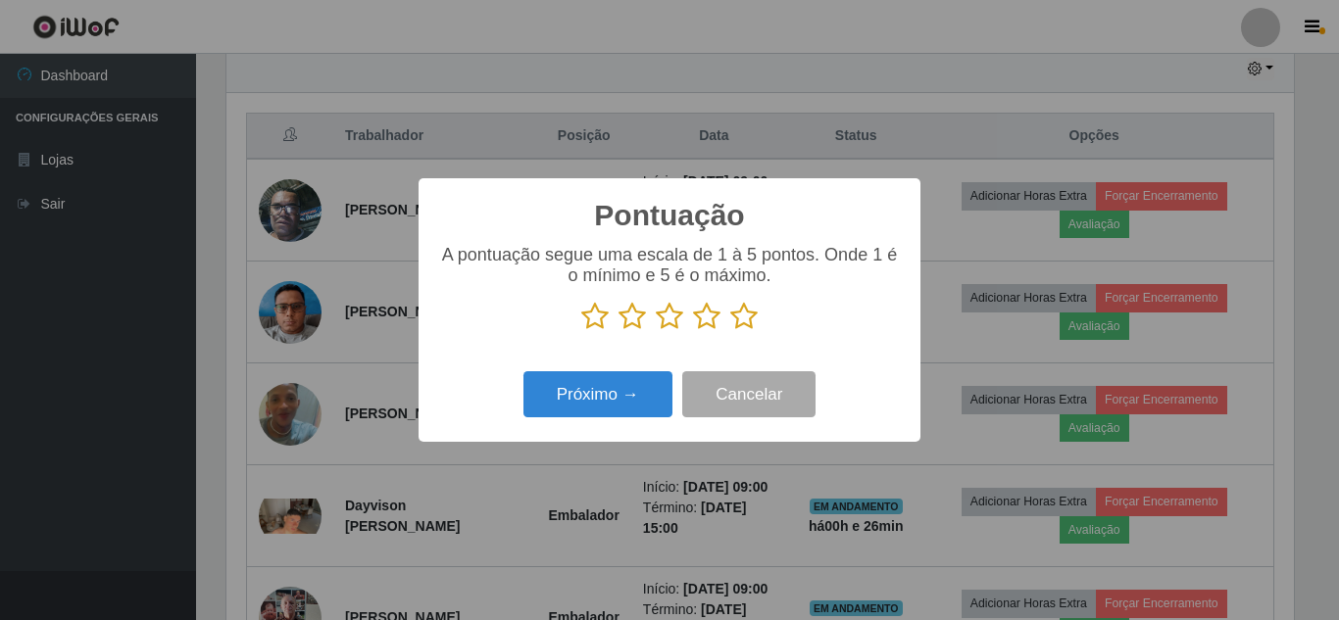
click at [728, 317] on p at bounding box center [669, 316] width 463 height 29
click at [749, 326] on icon at bounding box center [743, 316] width 27 height 29
click at [730, 331] on input "radio" at bounding box center [730, 331] width 0 height 0
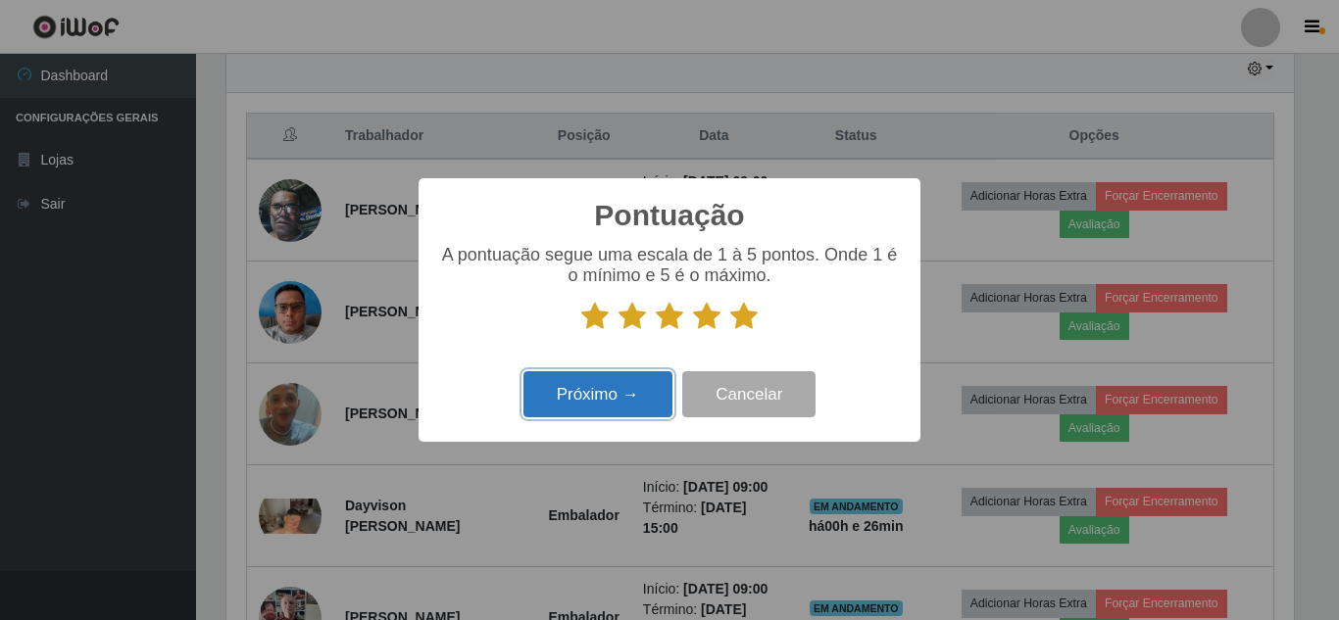
click at [604, 392] on button "Próximo →" at bounding box center [597, 394] width 149 height 46
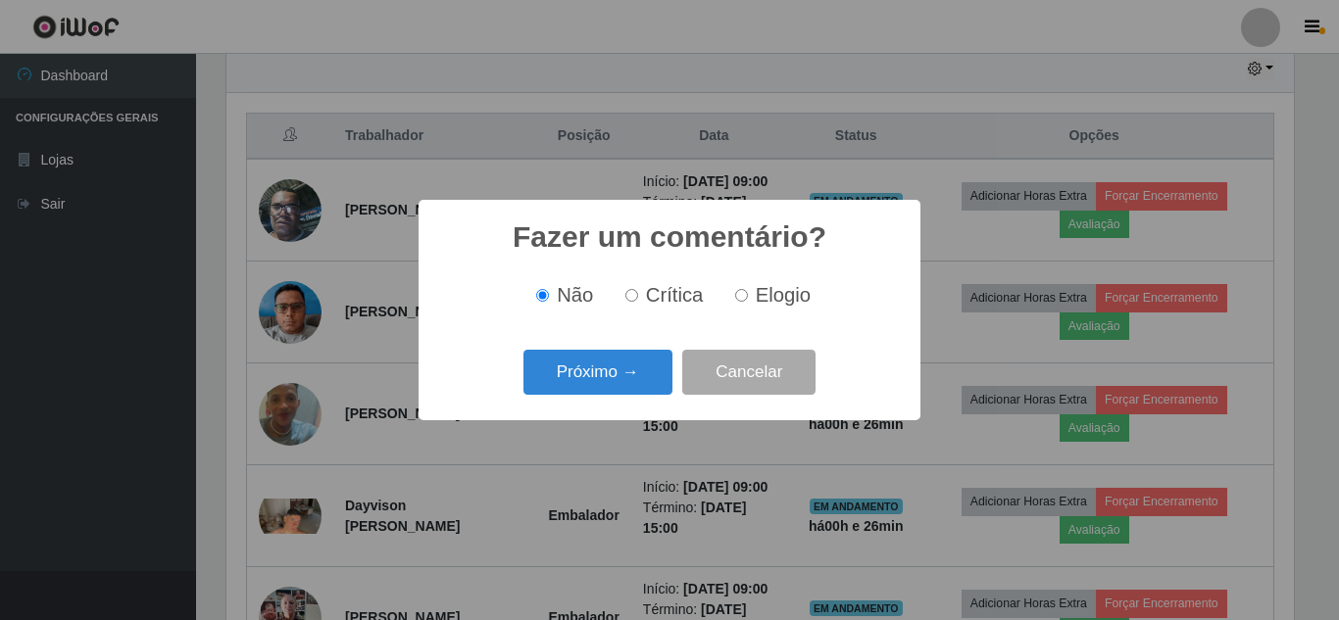
click at [605, 372] on button "Próximo →" at bounding box center [597, 373] width 149 height 46
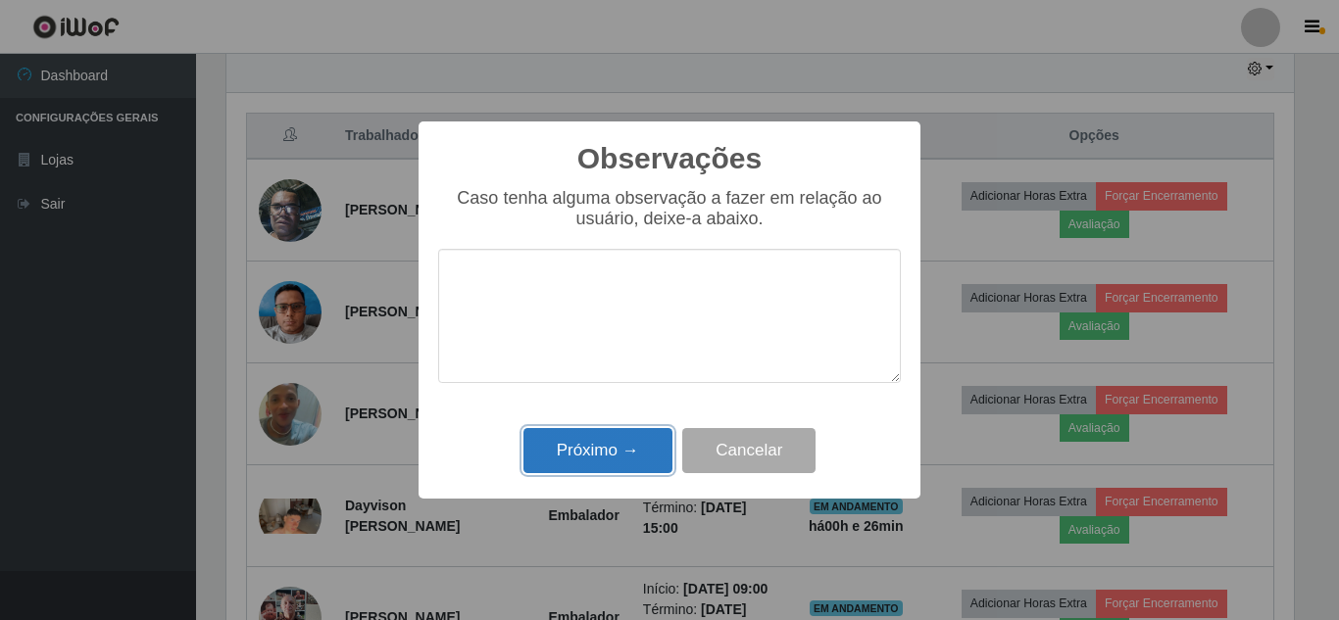
click at [613, 455] on button "Próximo →" at bounding box center [597, 451] width 149 height 46
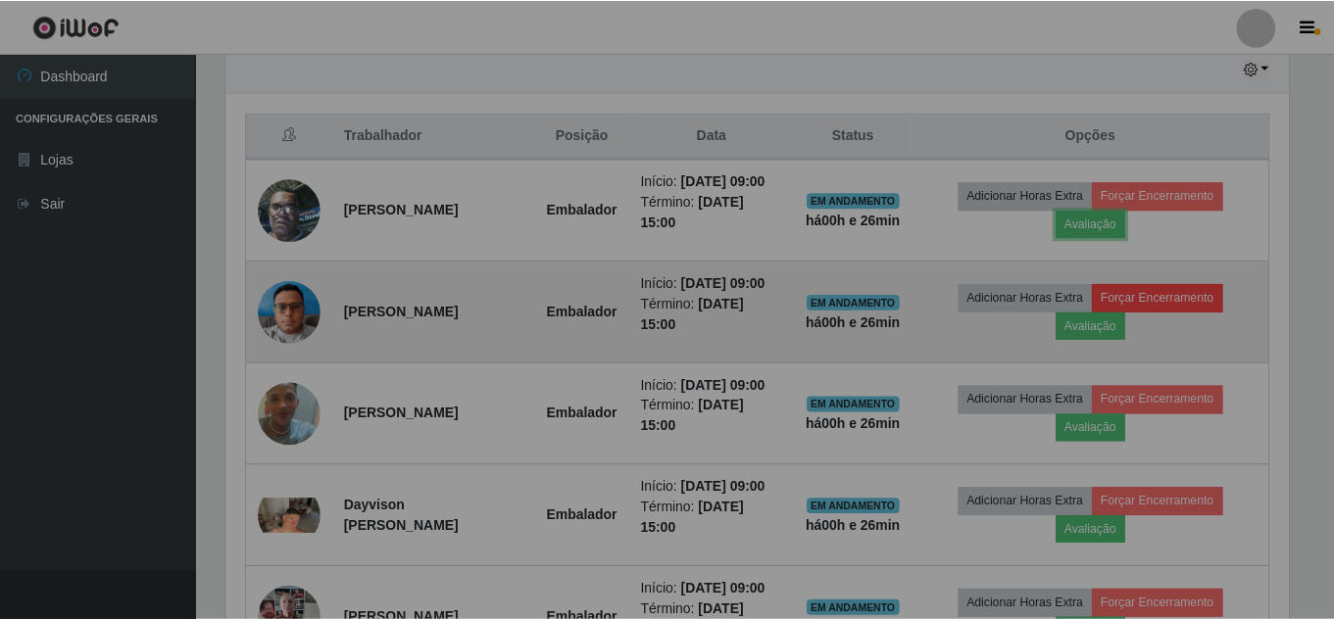
scroll to position [407, 1077]
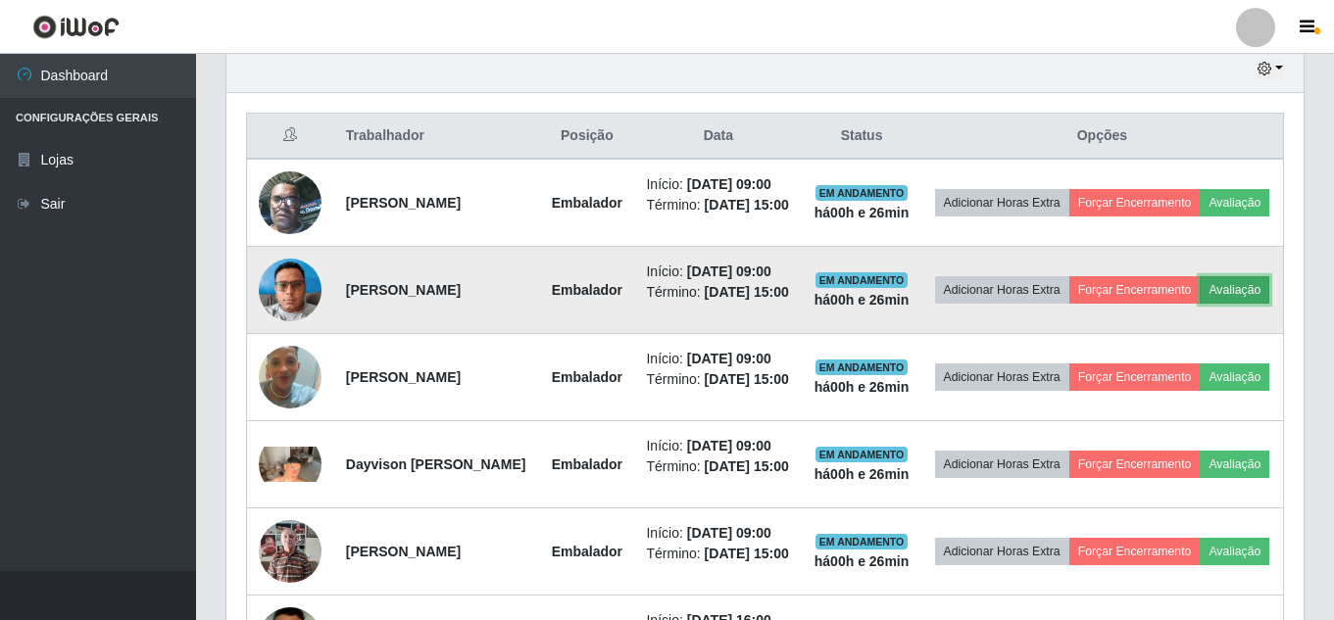
click at [1199, 304] on button "Avaliação" at bounding box center [1234, 289] width 70 height 27
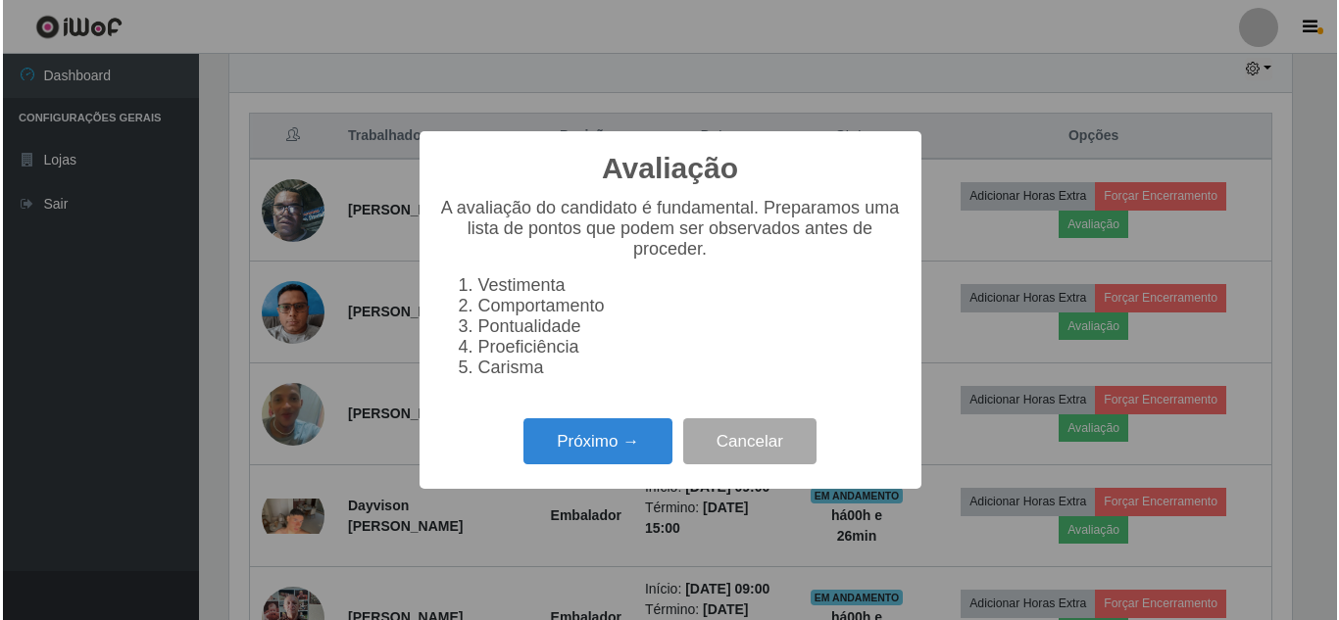
scroll to position [407, 1067]
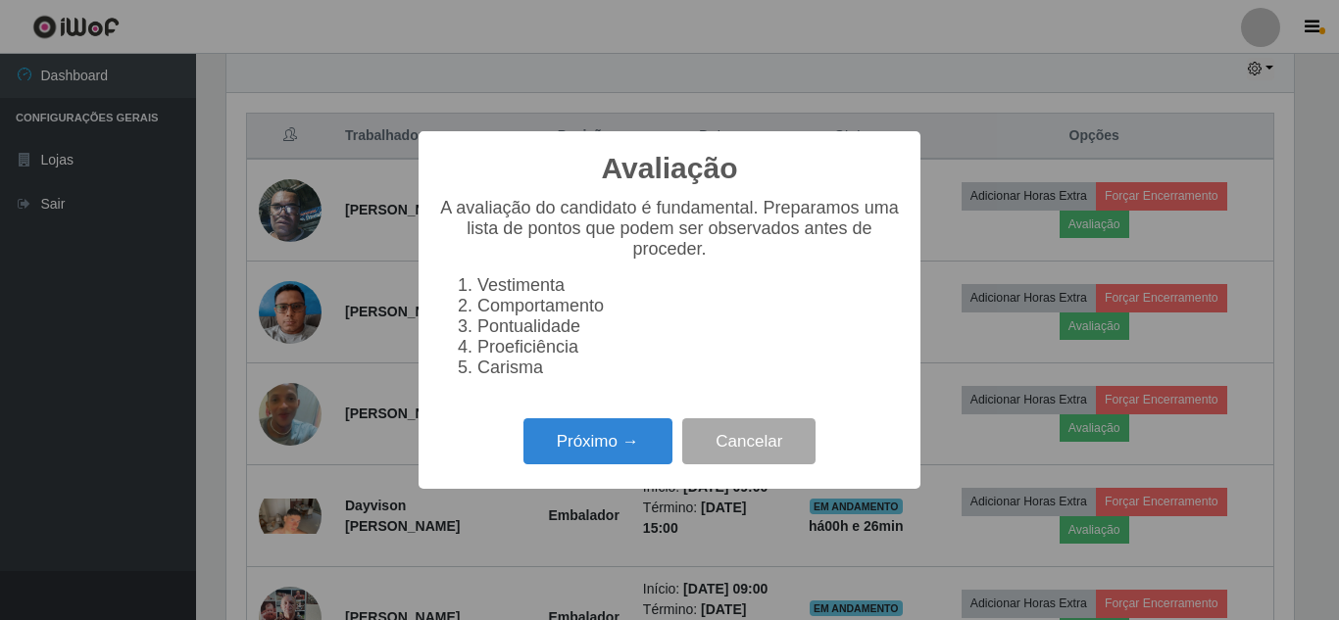
click at [628, 429] on div "Próximo → Cancelar" at bounding box center [669, 442] width 463 height 56
click at [633, 464] on button "Próximo →" at bounding box center [597, 441] width 149 height 46
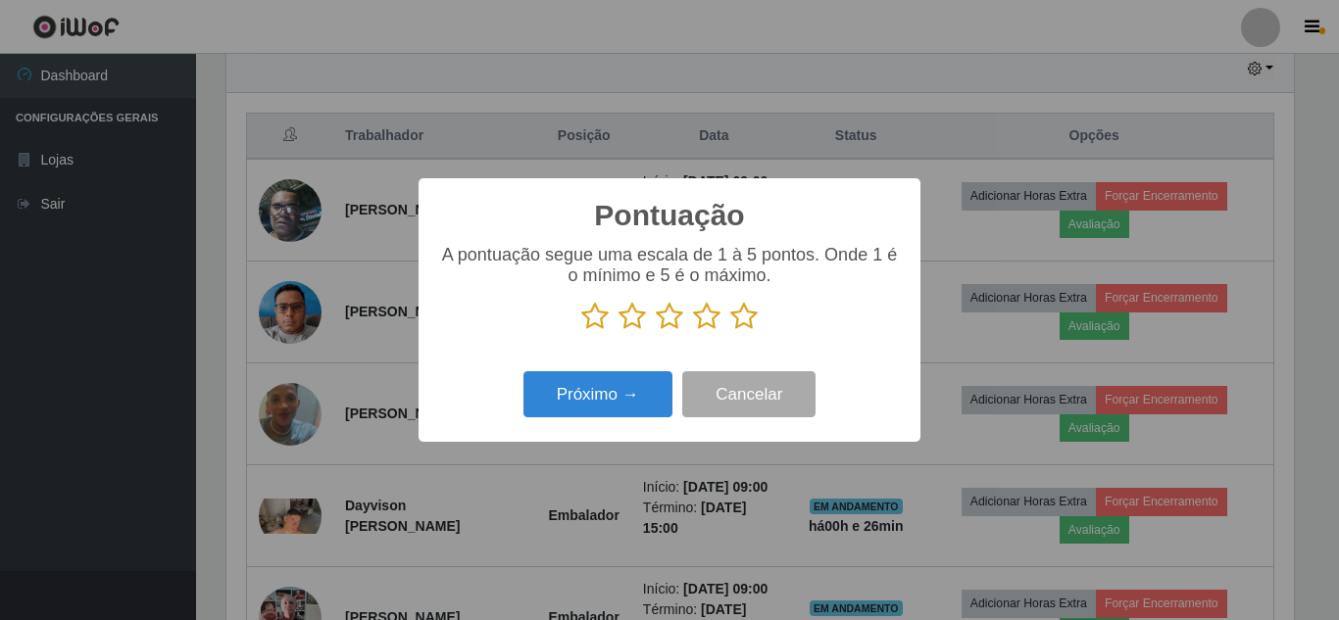
click at [743, 309] on icon at bounding box center [743, 316] width 27 height 29
click at [730, 331] on input "radio" at bounding box center [730, 331] width 0 height 0
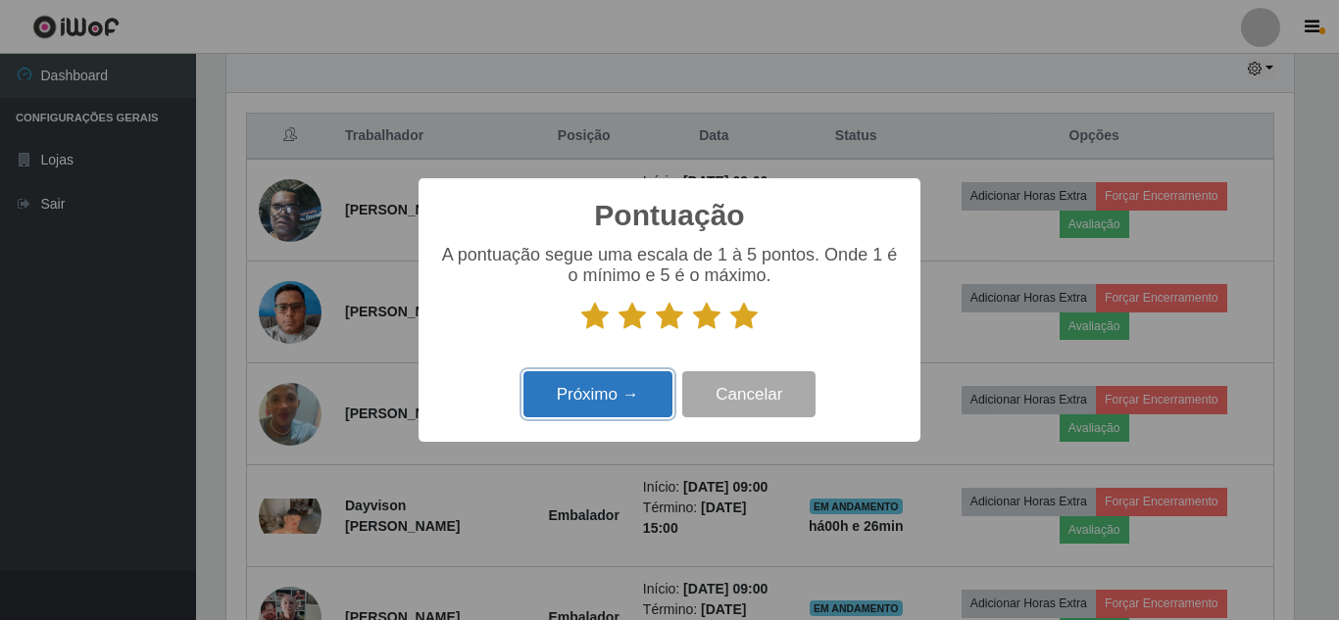
click at [629, 379] on button "Próximo →" at bounding box center [597, 394] width 149 height 46
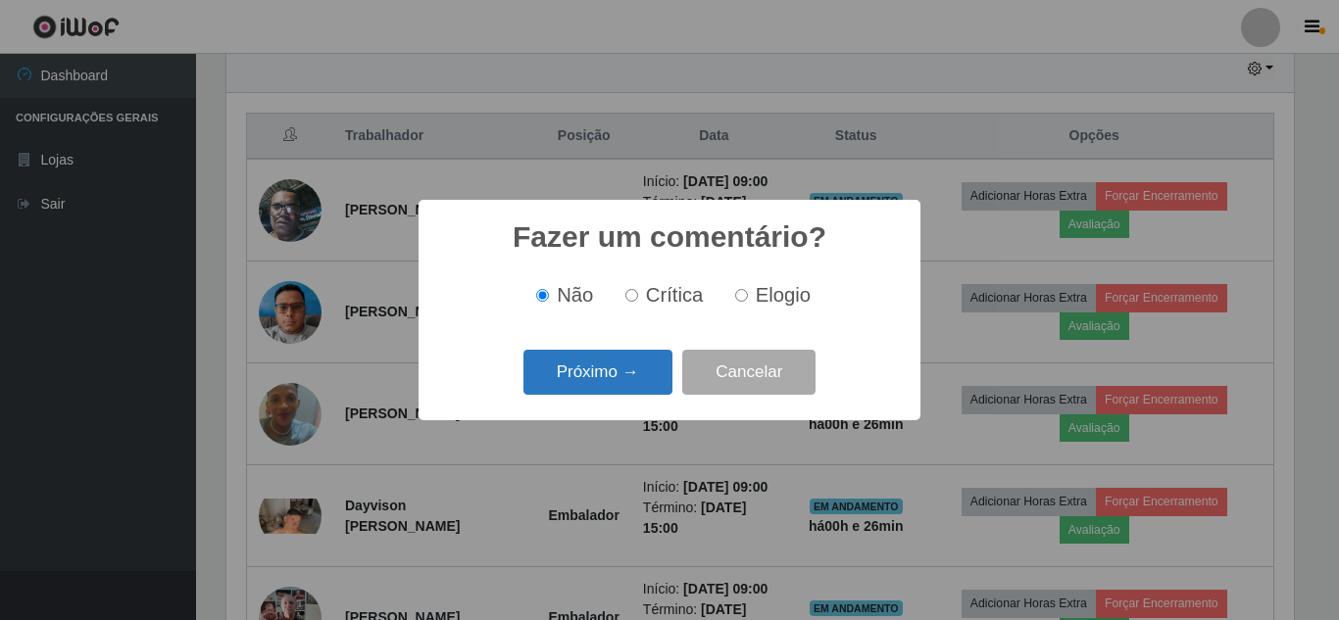
click at [628, 379] on button "Próximo →" at bounding box center [597, 373] width 149 height 46
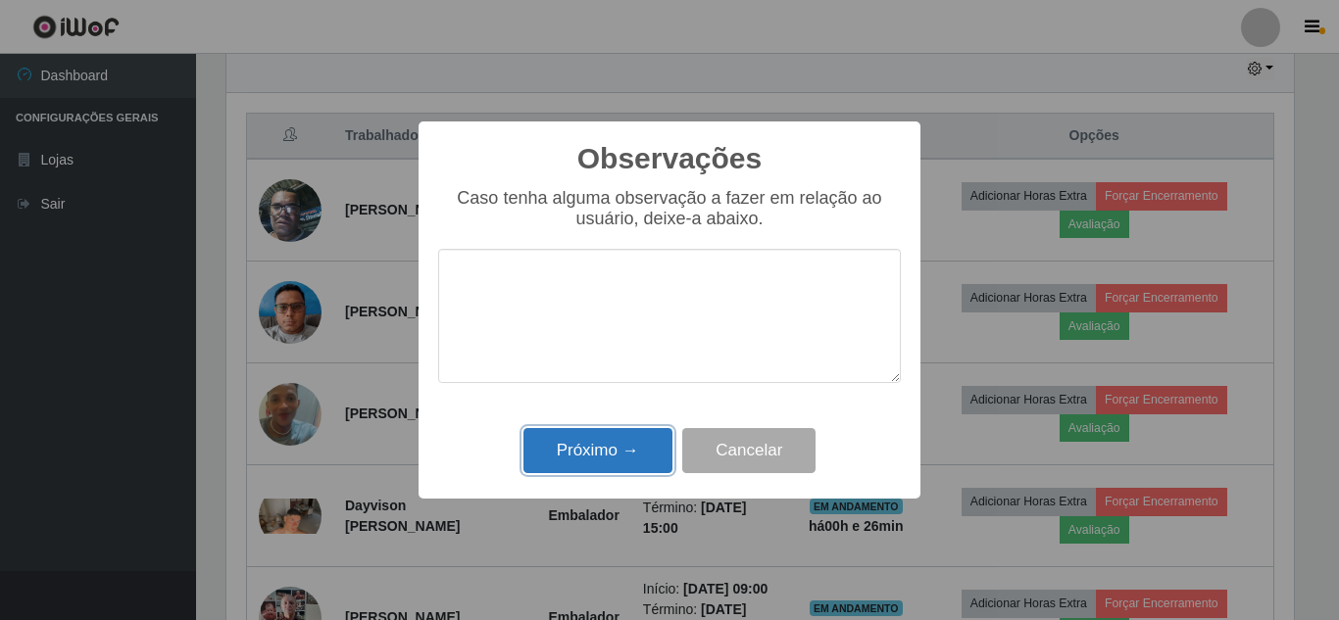
click at [622, 453] on button "Próximo →" at bounding box center [597, 451] width 149 height 46
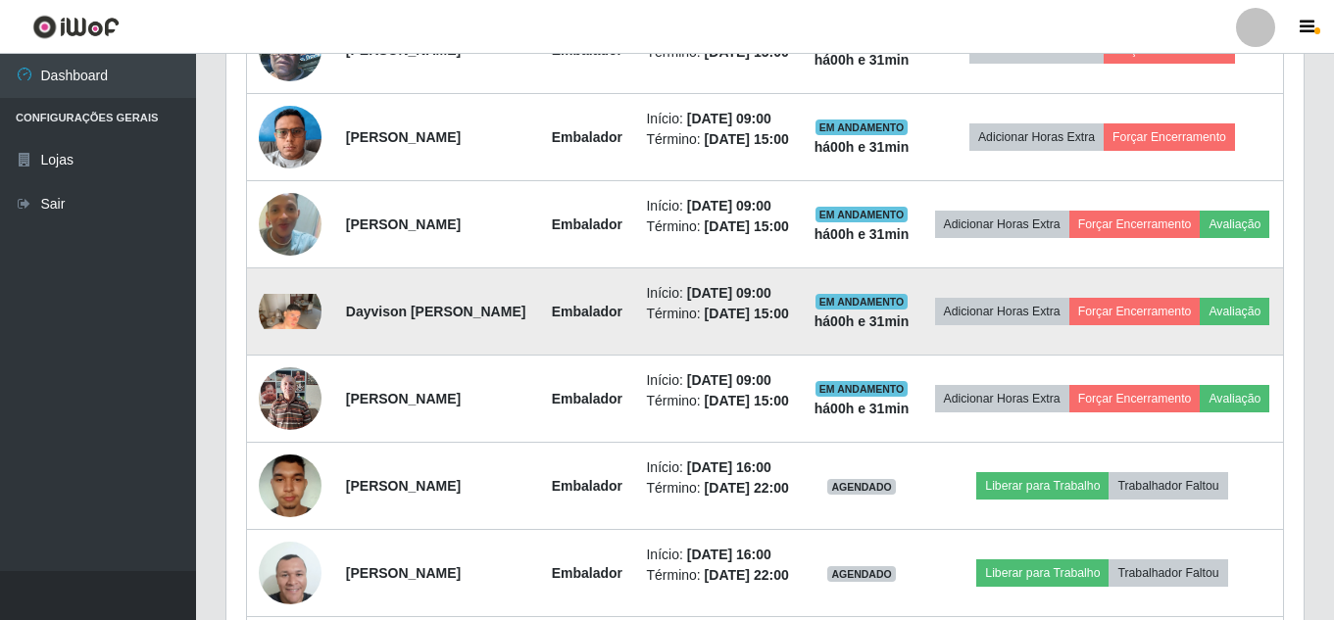
scroll to position [896, 0]
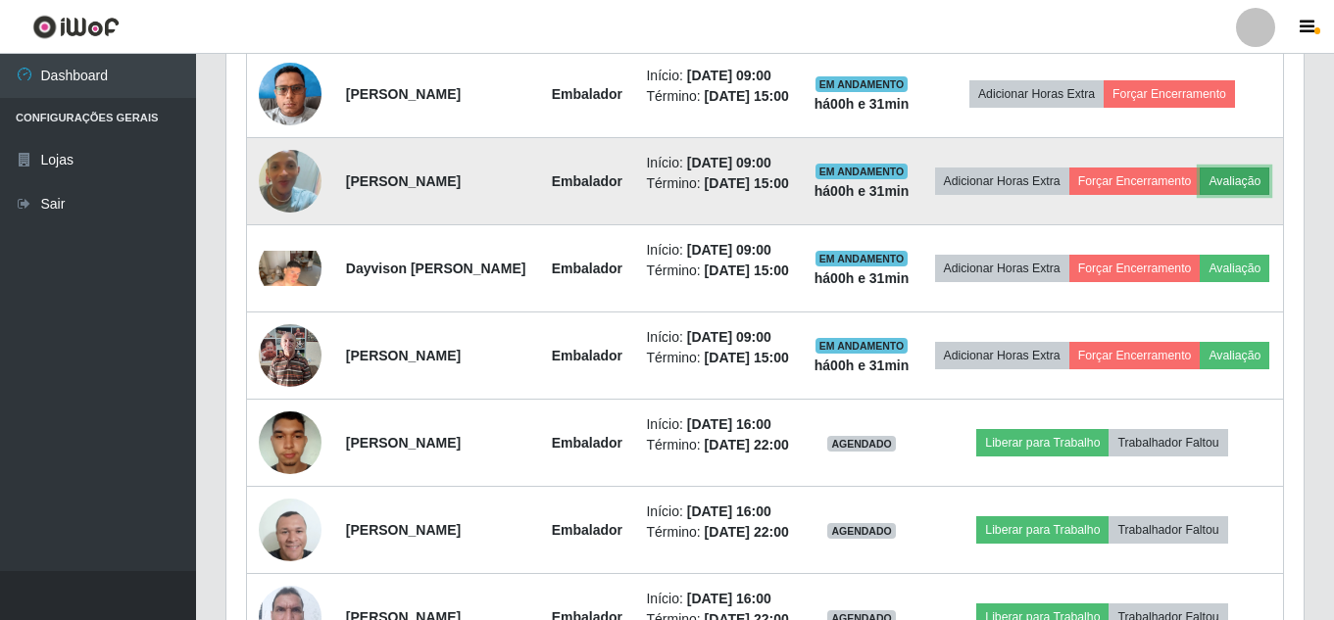
click at [1199, 195] on button "Avaliação" at bounding box center [1234, 181] width 70 height 27
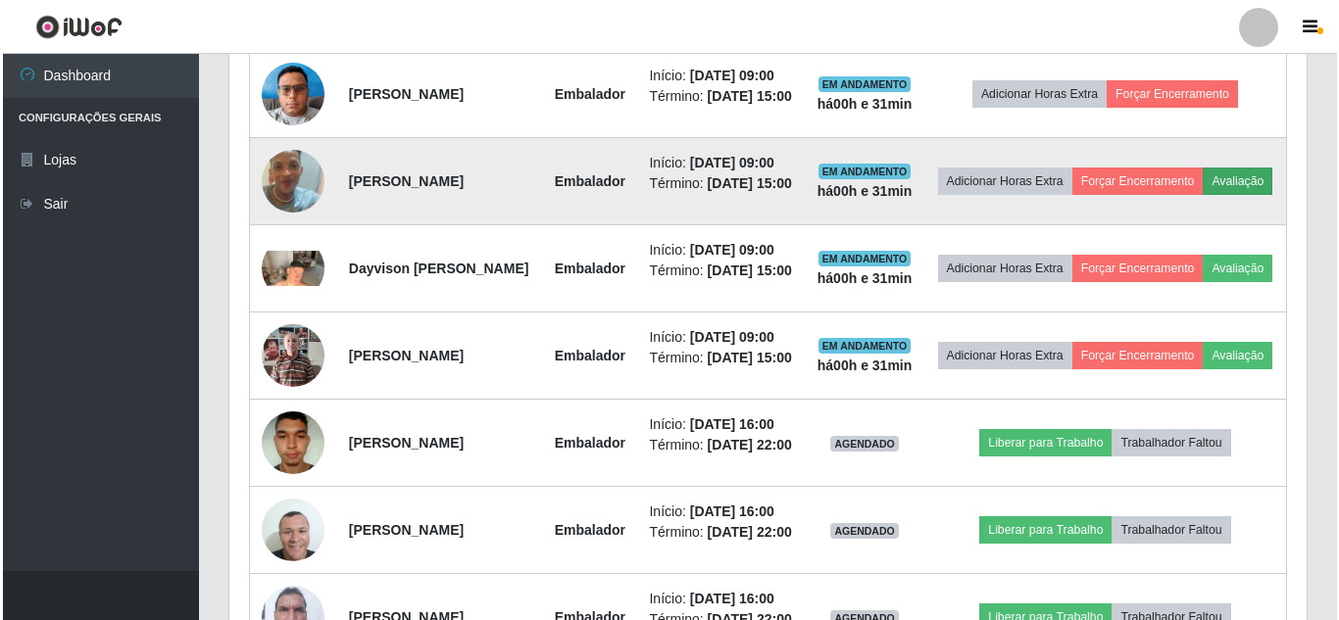
scroll to position [407, 1067]
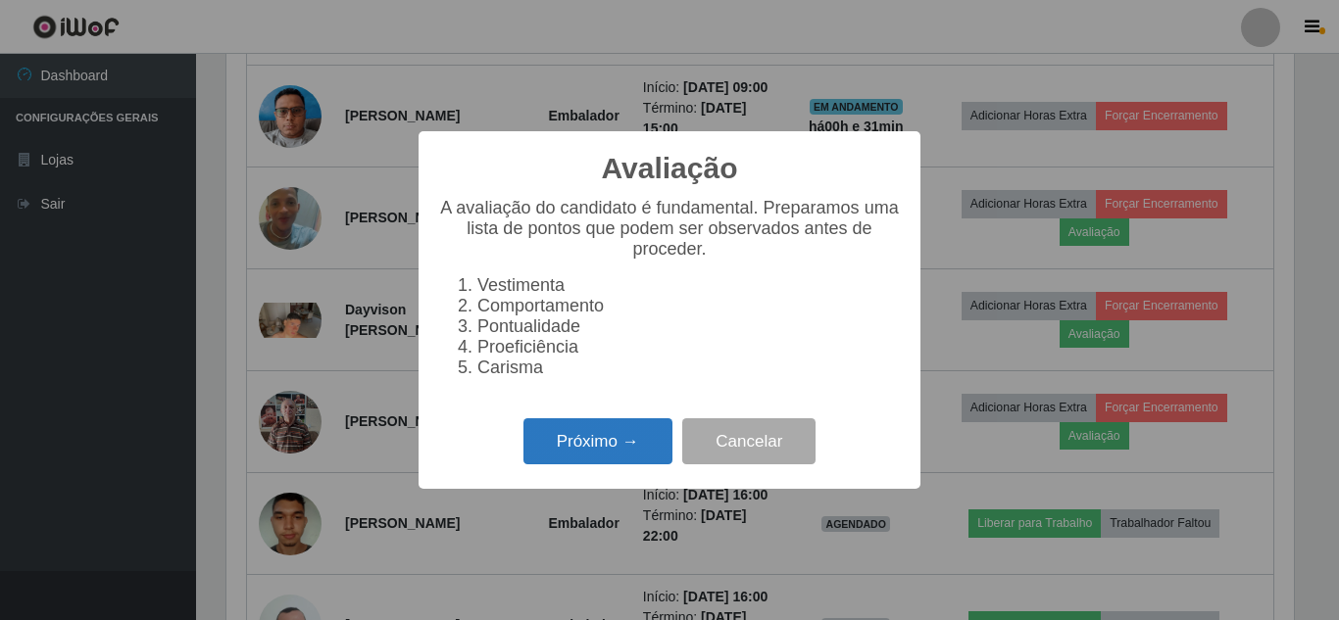
click at [647, 436] on button "Próximo →" at bounding box center [597, 441] width 149 height 46
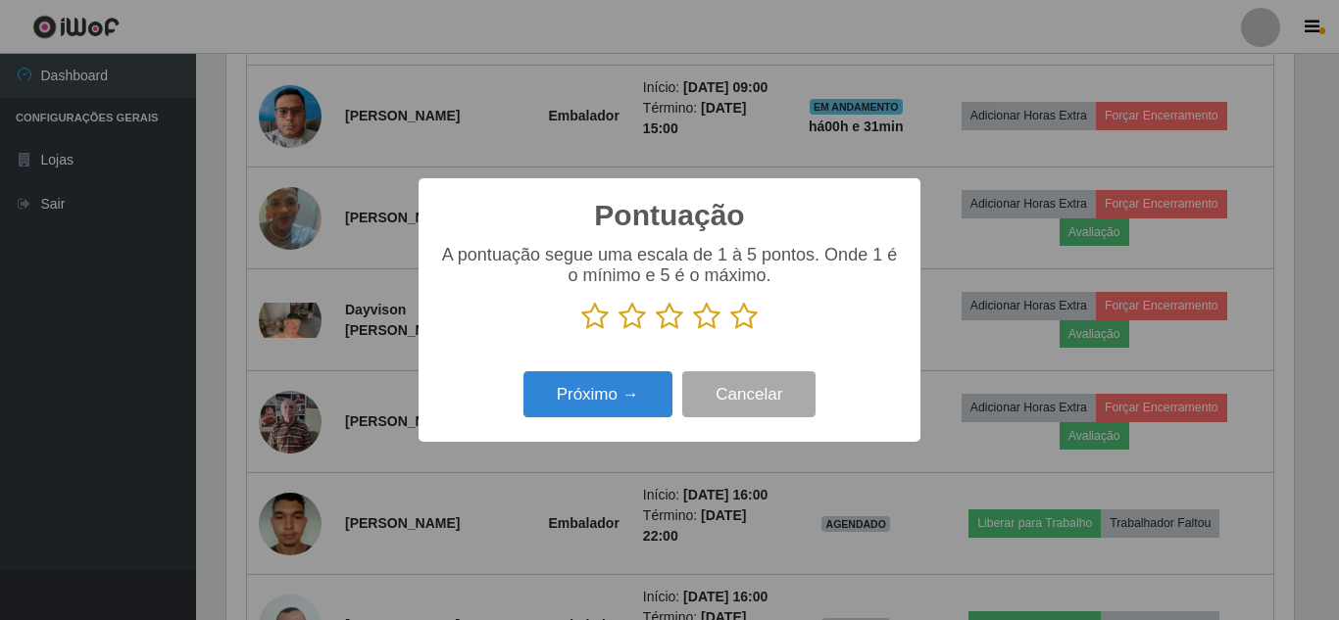
scroll to position [979489, 978828]
click at [751, 320] on icon at bounding box center [743, 316] width 27 height 29
click at [730, 331] on input "radio" at bounding box center [730, 331] width 0 height 0
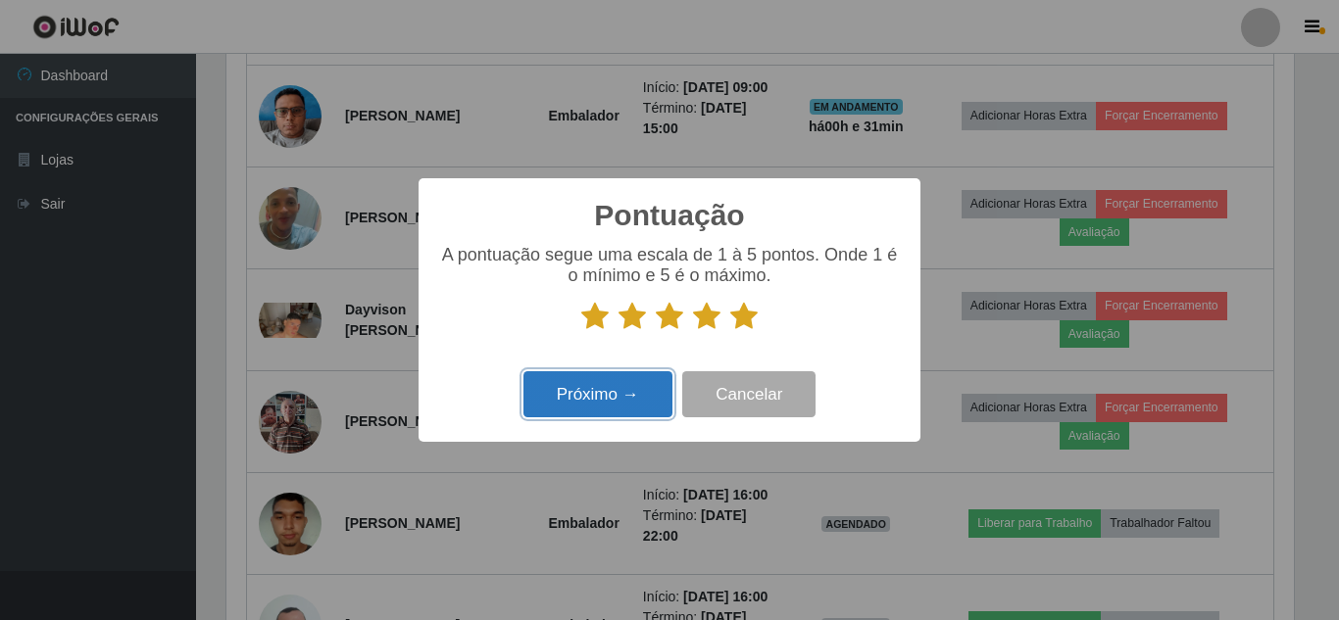
click at [625, 393] on button "Próximo →" at bounding box center [597, 394] width 149 height 46
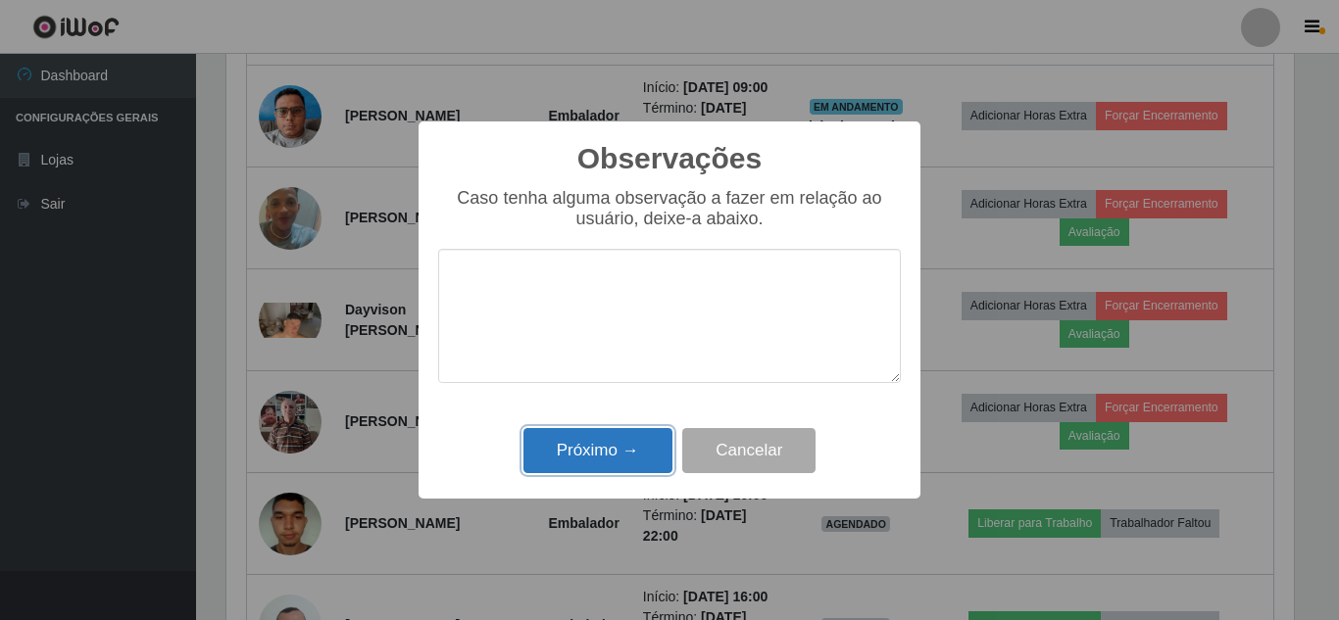
click at [628, 452] on button "Próximo →" at bounding box center [597, 451] width 149 height 46
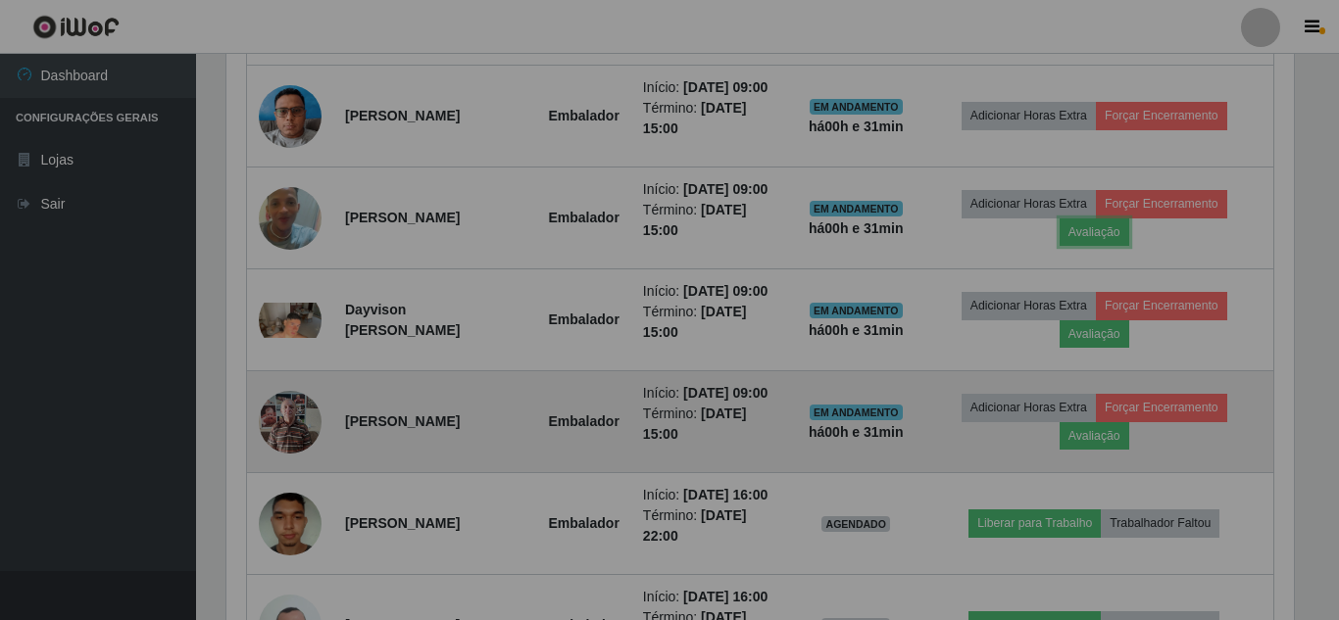
scroll to position [407, 1077]
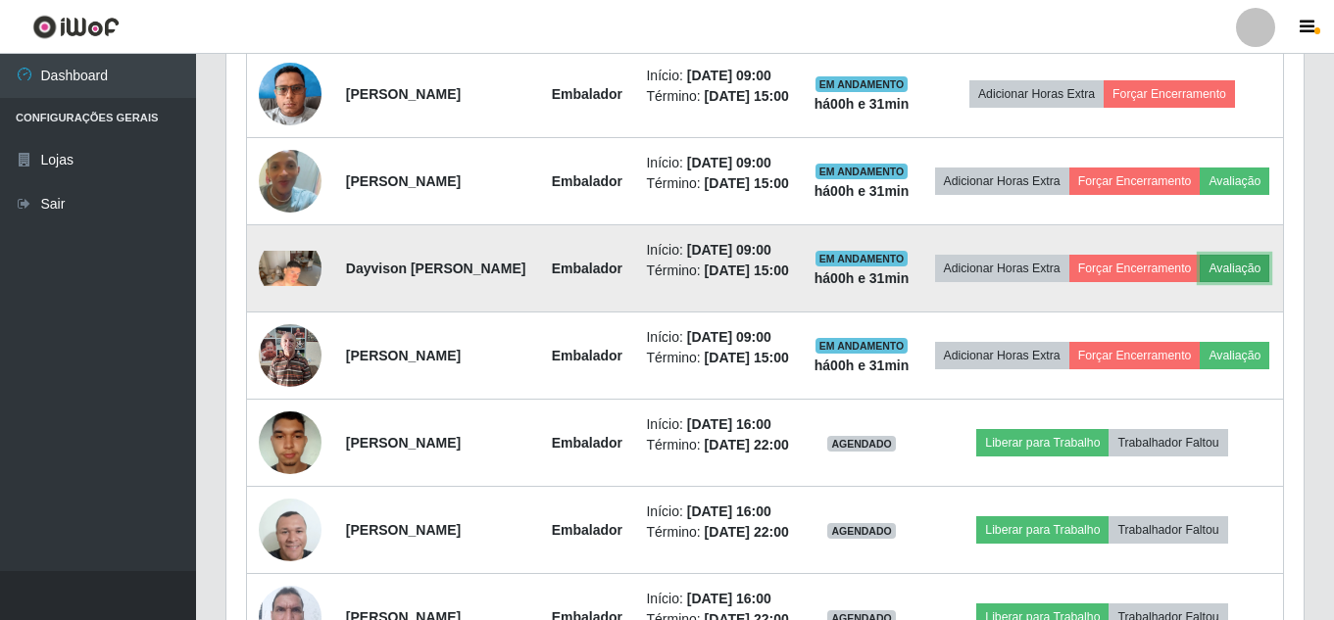
click at [1199, 282] on button "Avaliação" at bounding box center [1234, 268] width 70 height 27
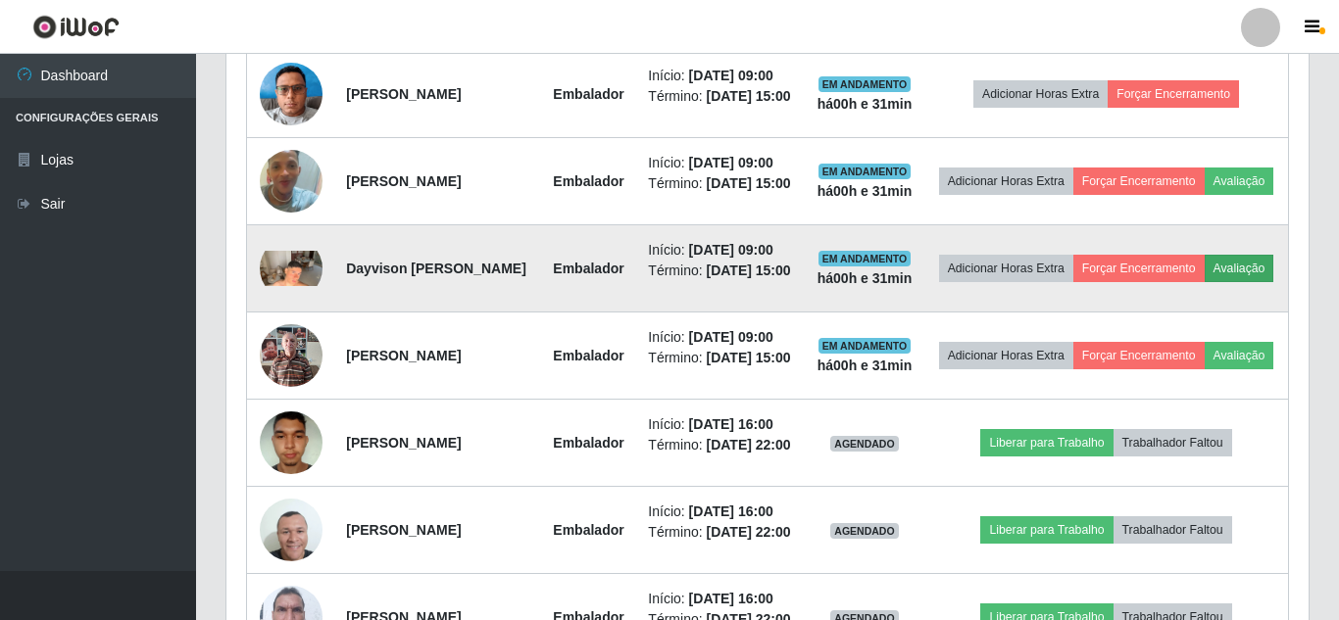
scroll to position [407, 1067]
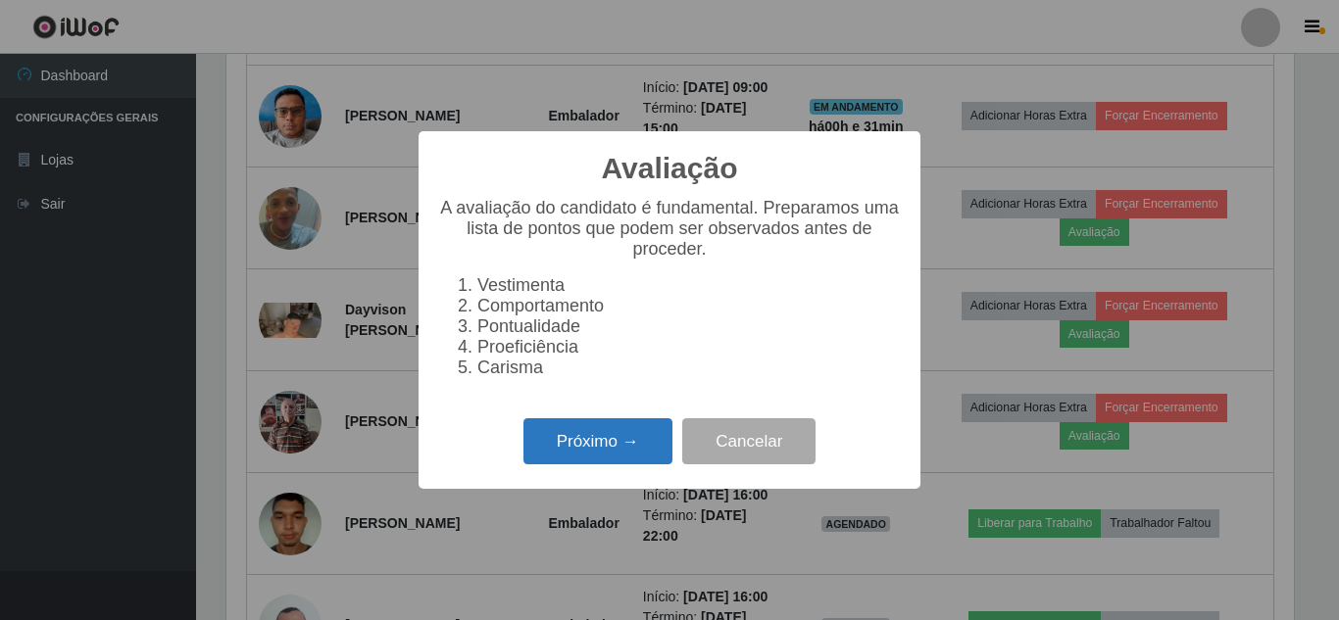
click at [663, 455] on button "Próximo →" at bounding box center [597, 441] width 149 height 46
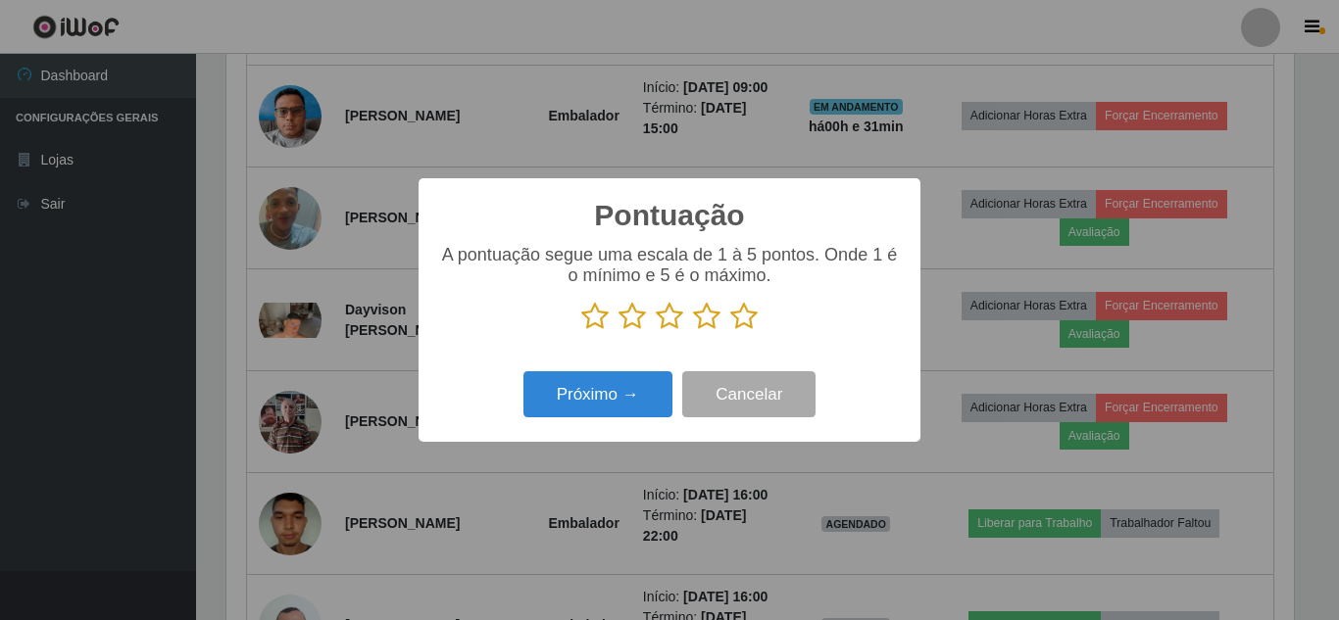
scroll to position [979489, 978828]
drag, startPoint x: 756, startPoint y: 314, endPoint x: 722, endPoint y: 331, distance: 38.6
click at [755, 315] on icon at bounding box center [743, 316] width 27 height 29
click at [730, 331] on input "radio" at bounding box center [730, 331] width 0 height 0
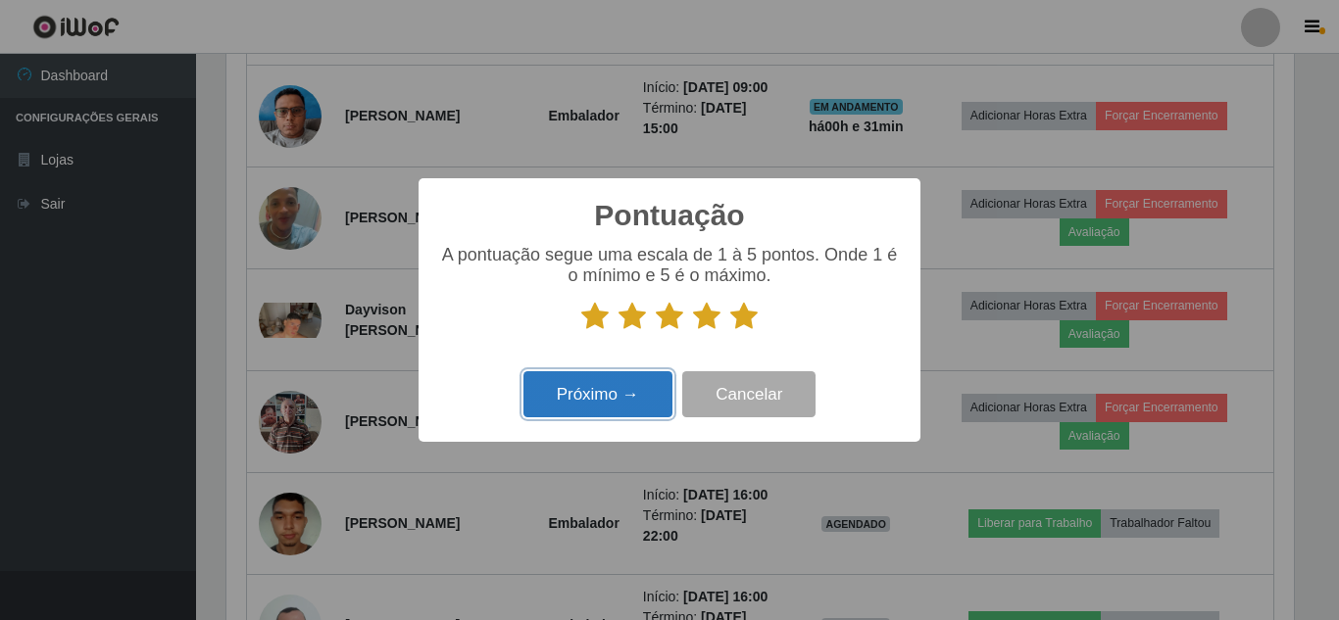
click at [625, 377] on button "Próximo →" at bounding box center [597, 394] width 149 height 46
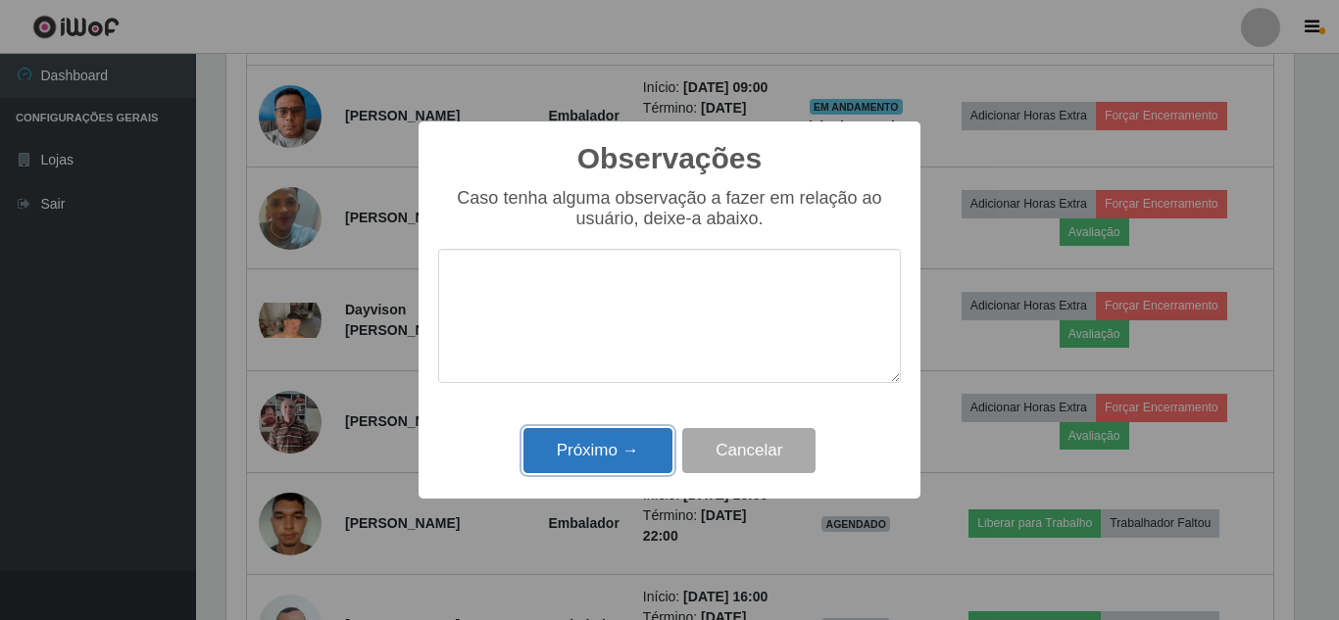
click at [613, 447] on button "Próximo →" at bounding box center [597, 451] width 149 height 46
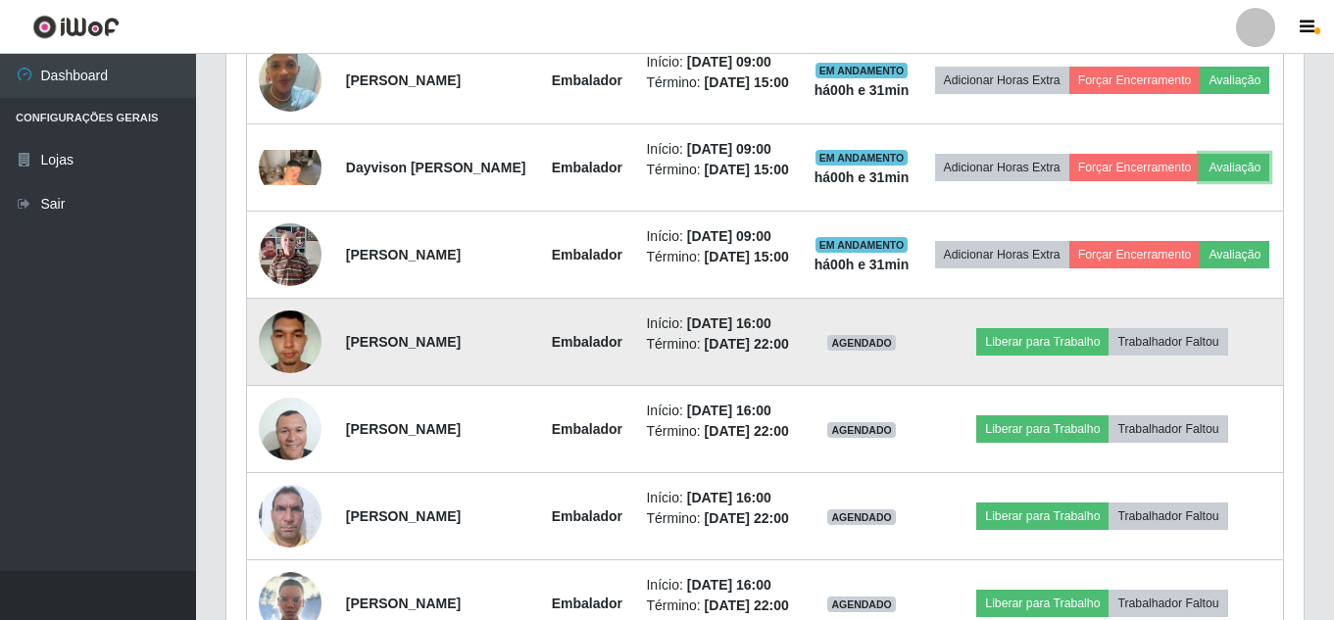
scroll to position [1092, 0]
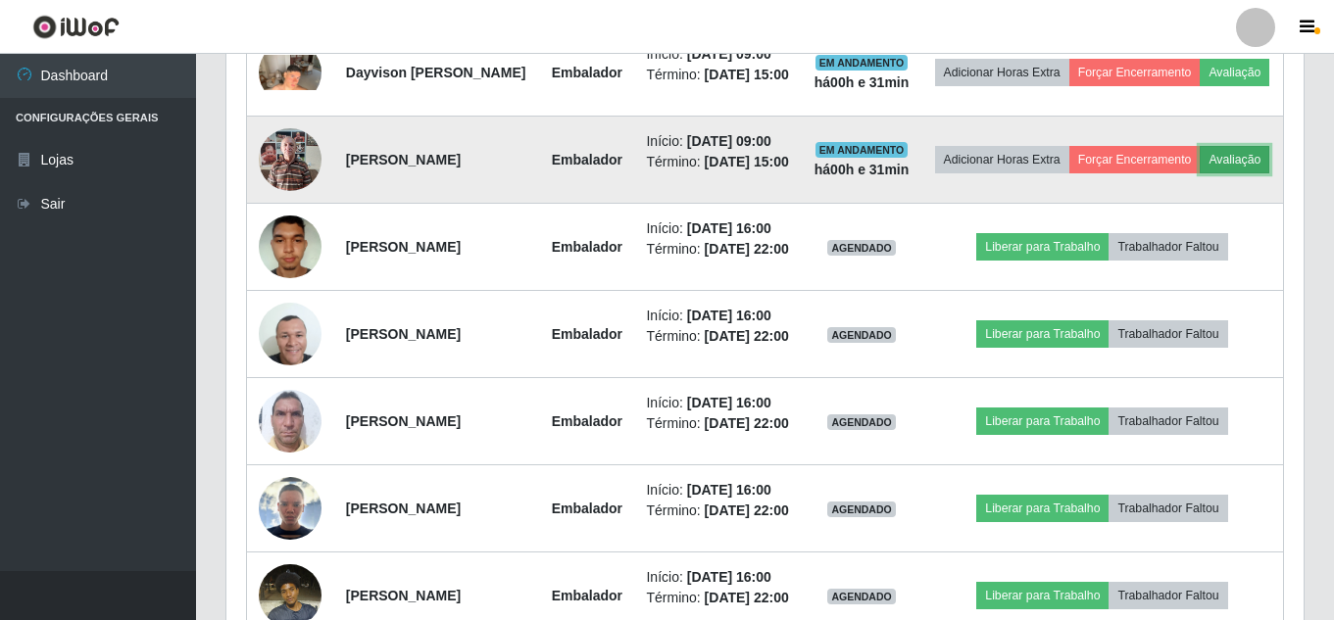
click at [1199, 173] on button "Avaliação" at bounding box center [1234, 159] width 70 height 27
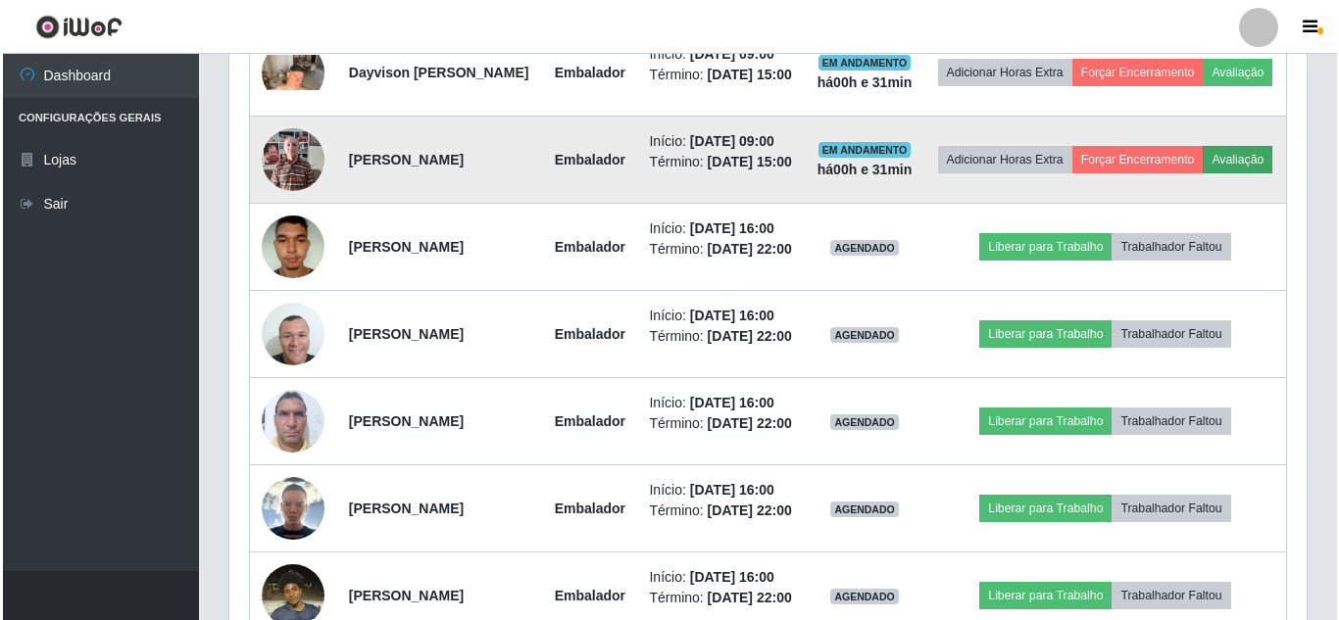
scroll to position [407, 1067]
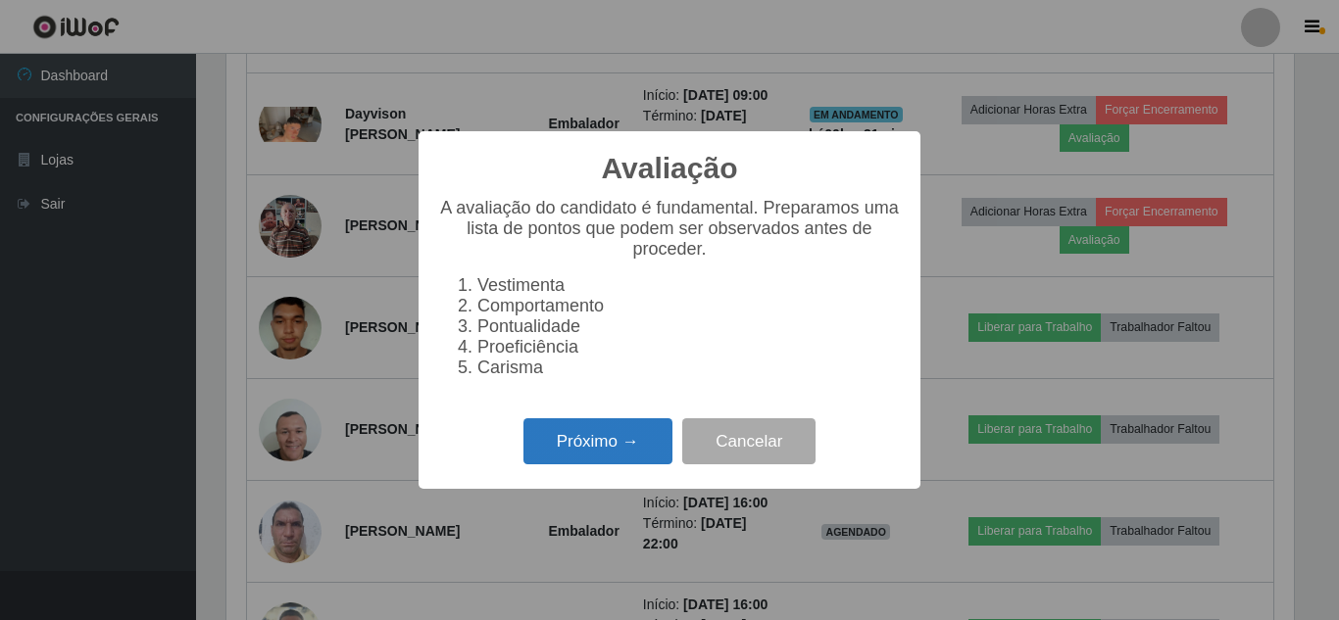
click at [624, 446] on button "Próximo →" at bounding box center [597, 441] width 149 height 46
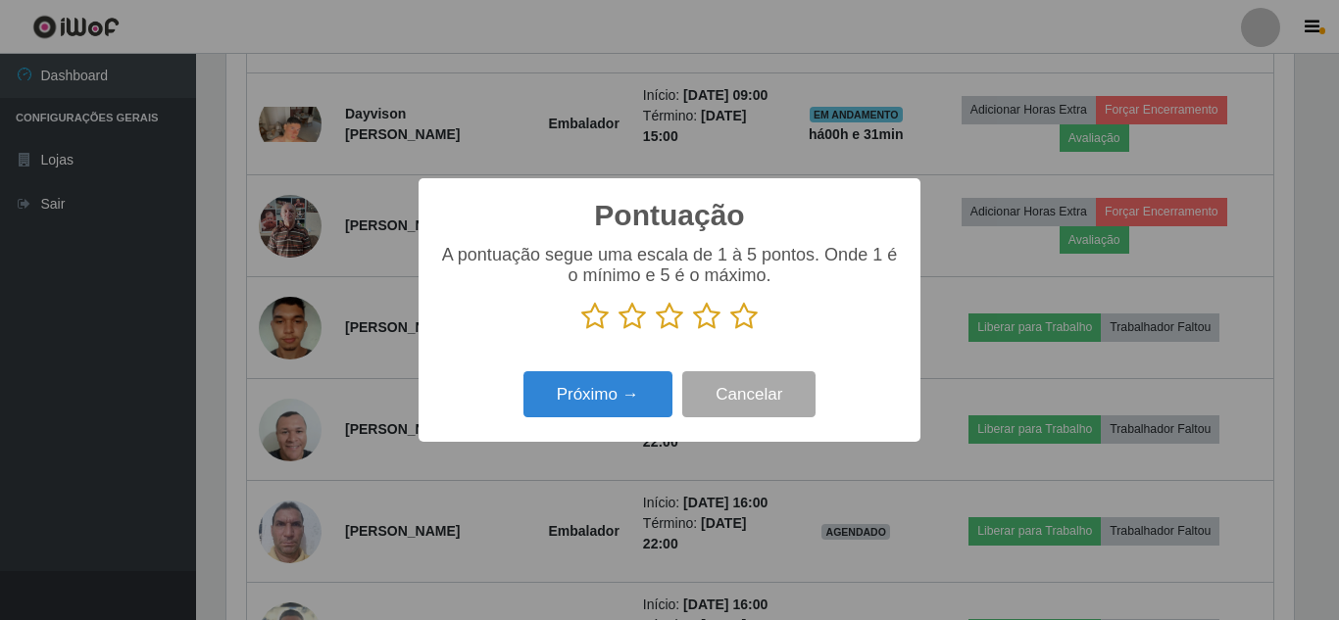
scroll to position [979489, 978828]
click at [754, 319] on icon at bounding box center [743, 316] width 27 height 29
click at [730, 331] on input "radio" at bounding box center [730, 331] width 0 height 0
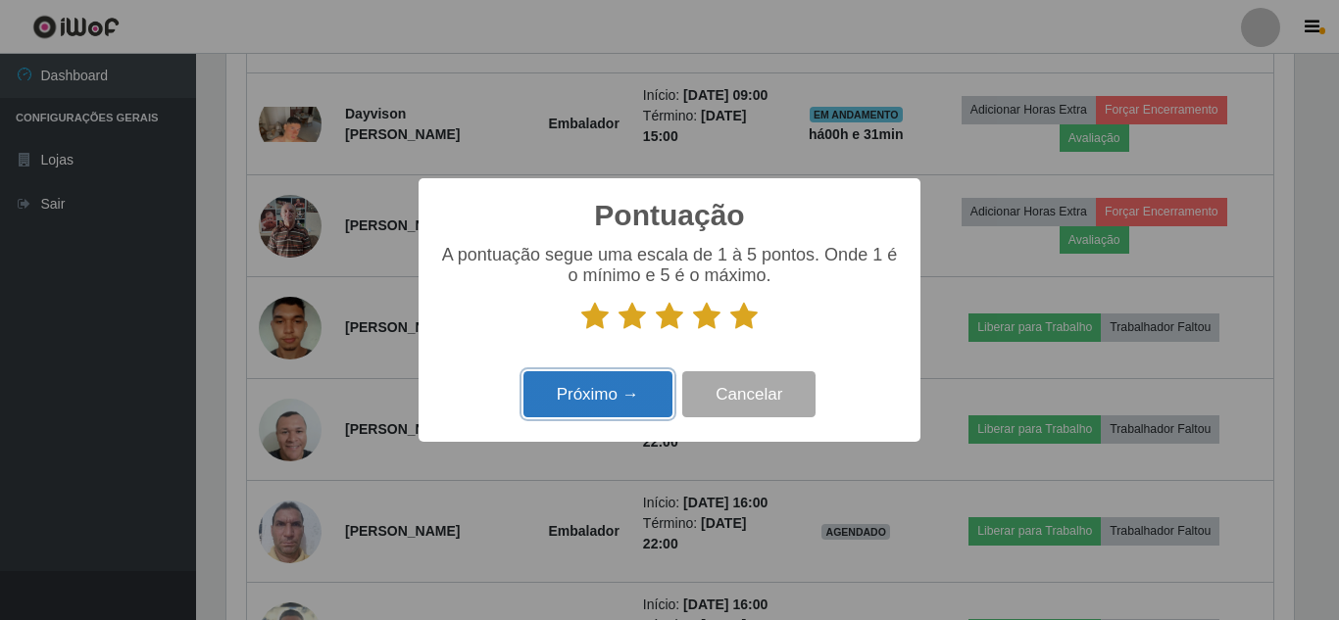
click at [608, 391] on button "Próximo →" at bounding box center [597, 394] width 149 height 46
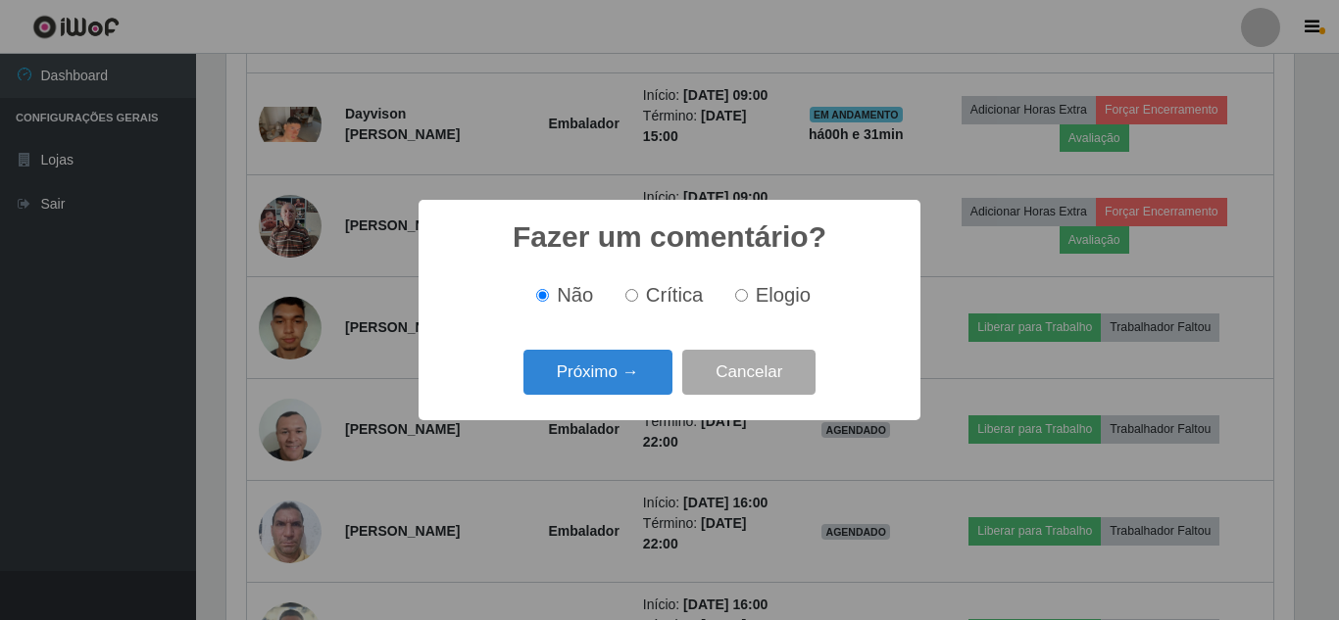
click at [608, 388] on button "Próximo →" at bounding box center [597, 373] width 149 height 46
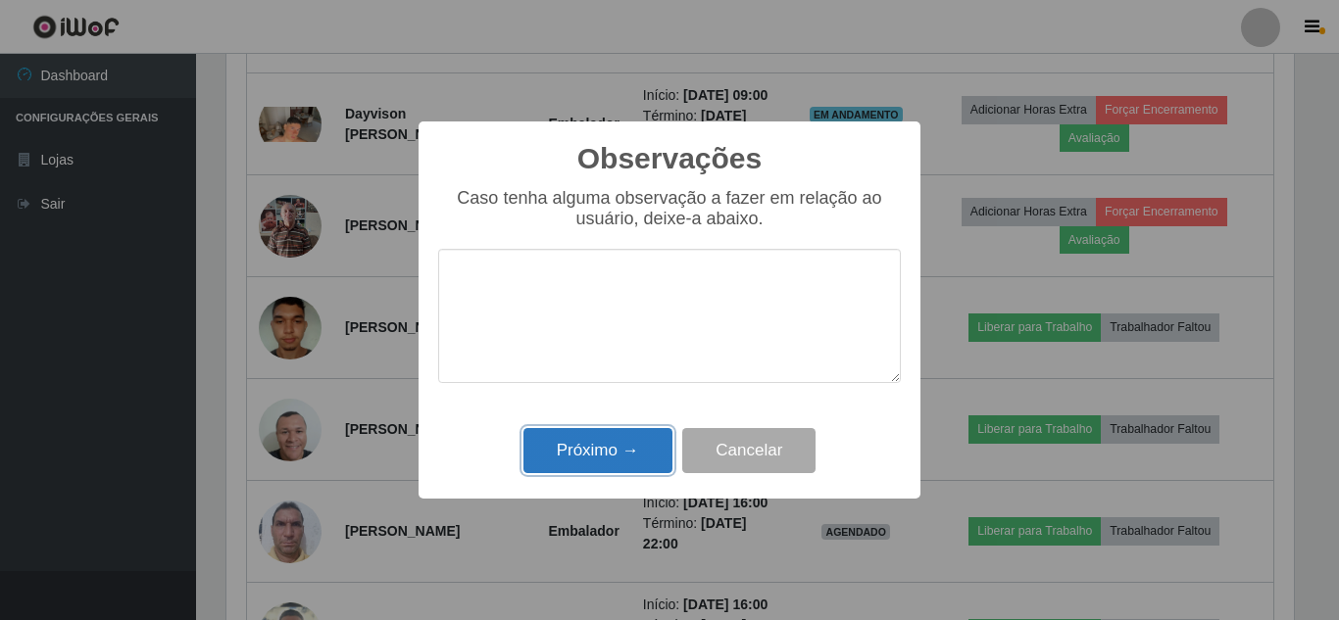
click at [606, 458] on button "Próximo →" at bounding box center [597, 451] width 149 height 46
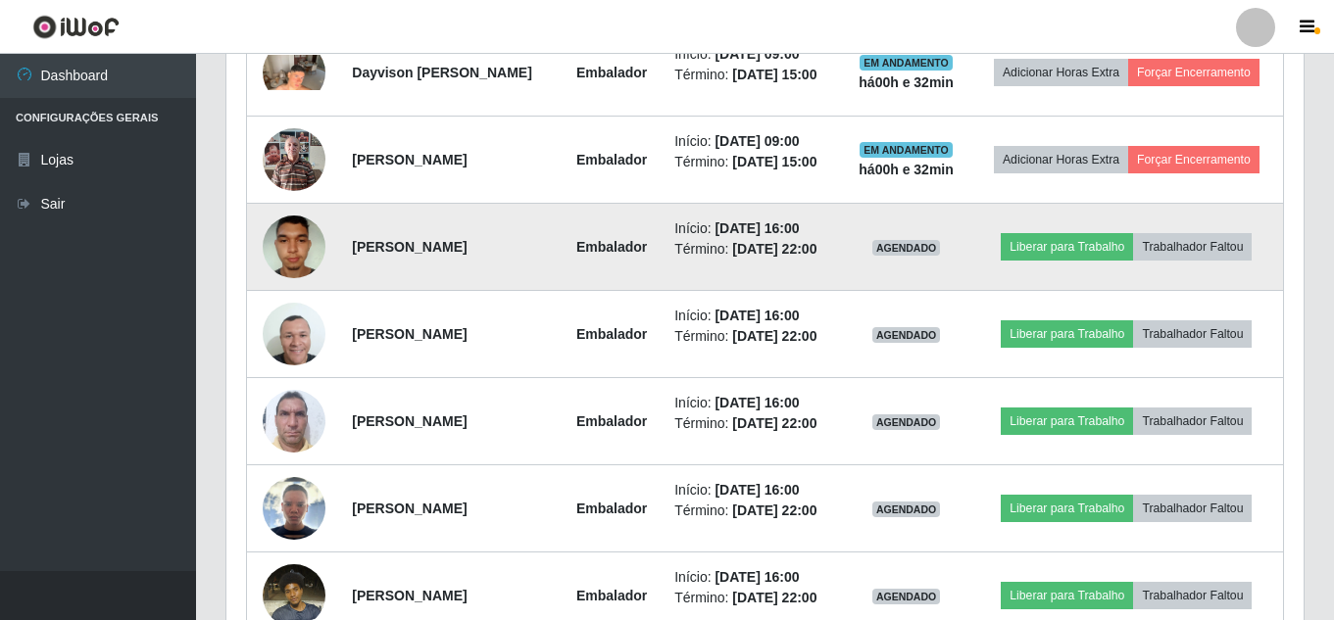
scroll to position [1071, 0]
